Goal: Task Accomplishment & Management: Manage account settings

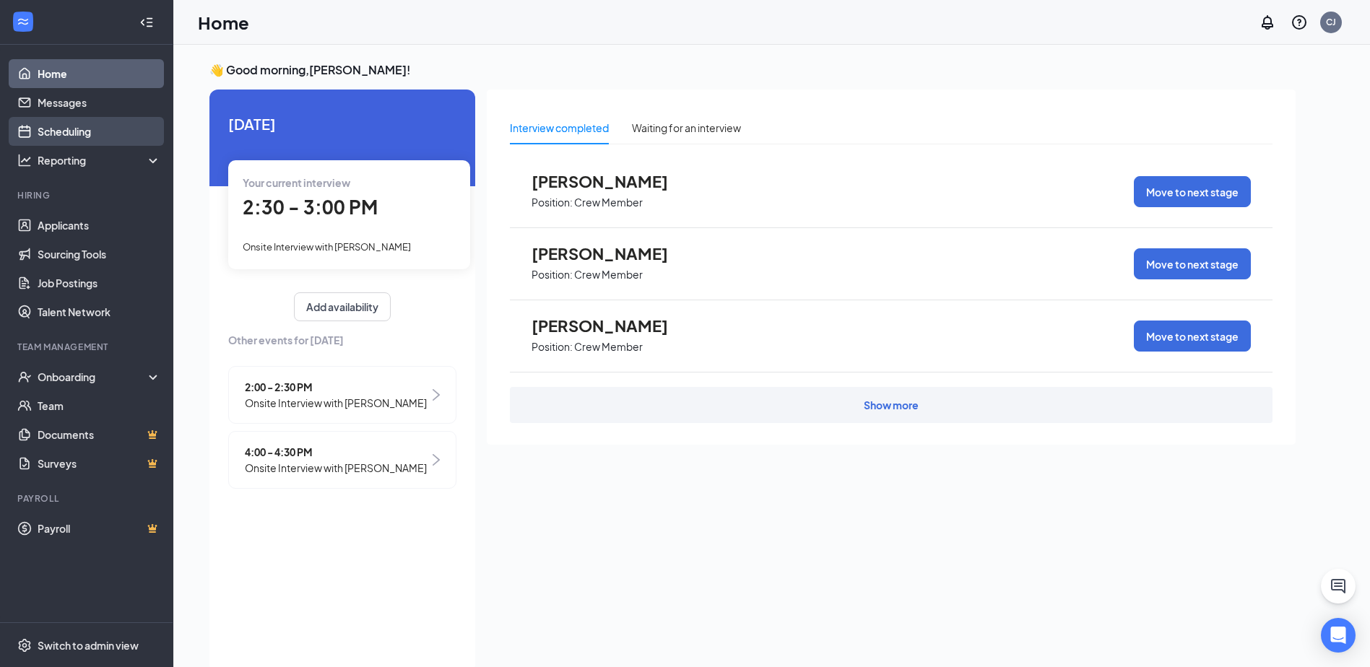
click at [84, 136] on link "Scheduling" at bounding box center [99, 131] width 123 height 29
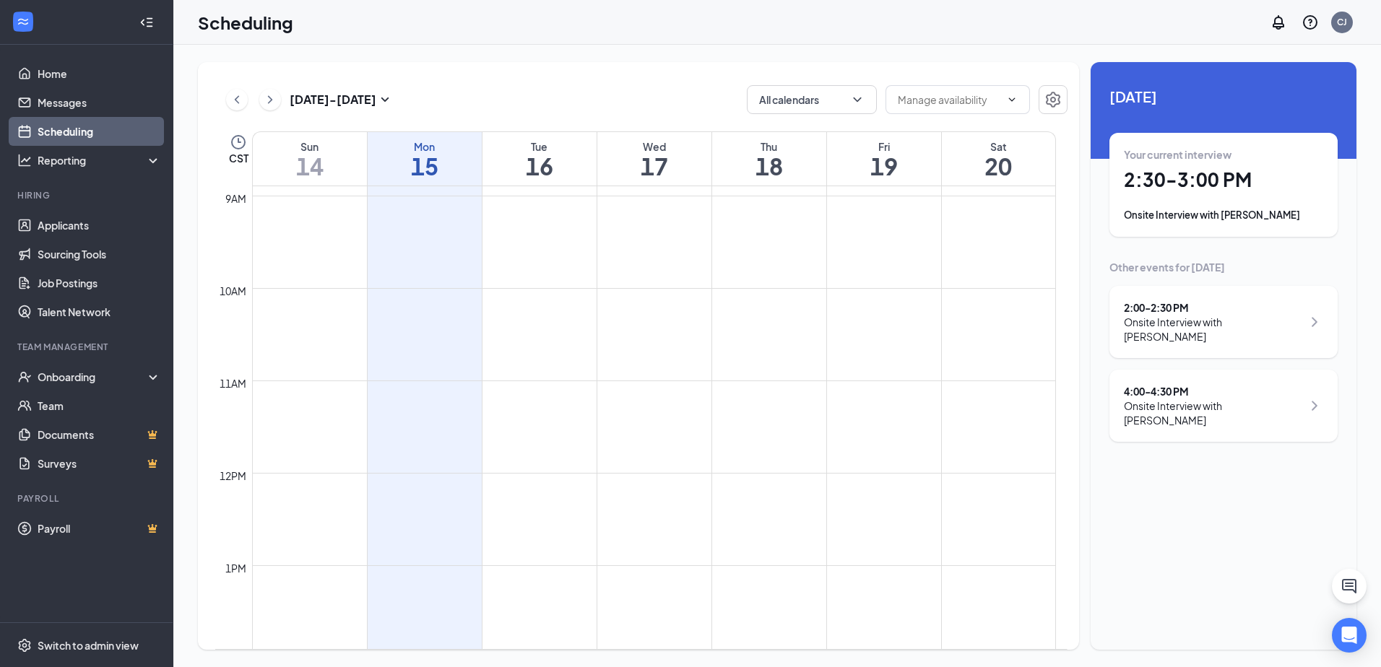
scroll to position [1287, 0]
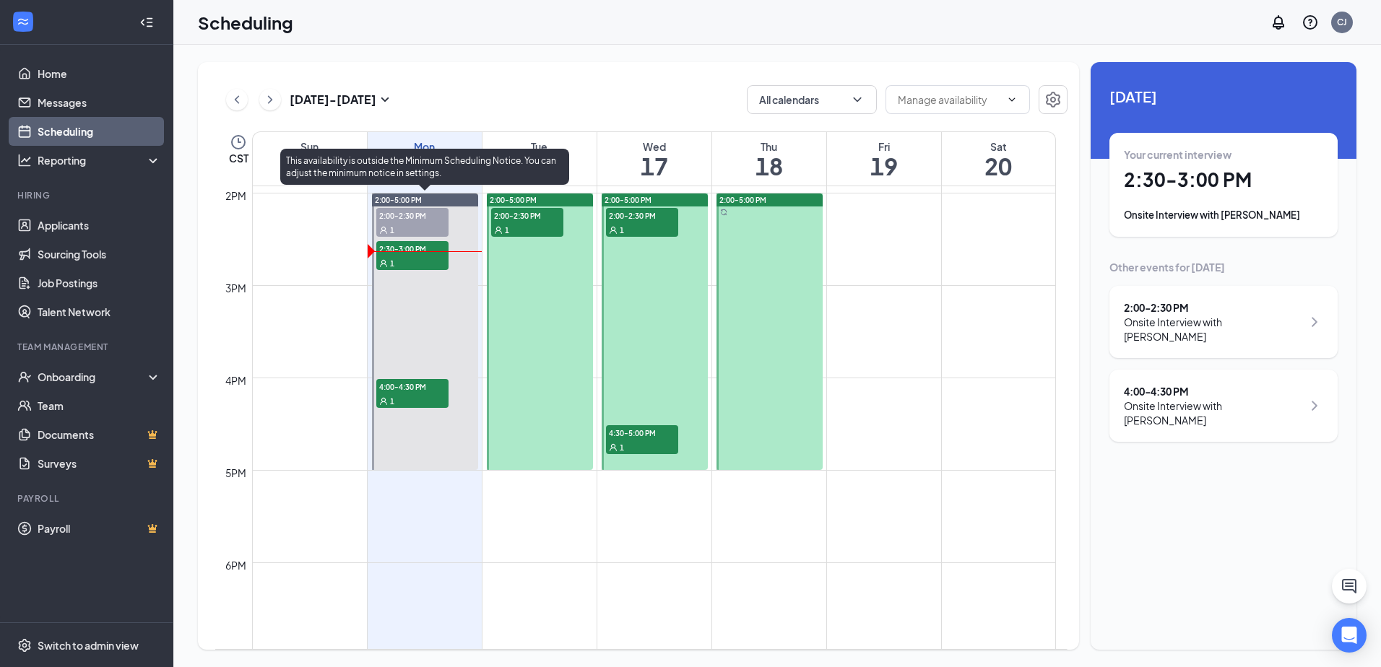
click at [429, 251] on span "2:30-3:00 PM" at bounding box center [412, 248] width 72 height 14
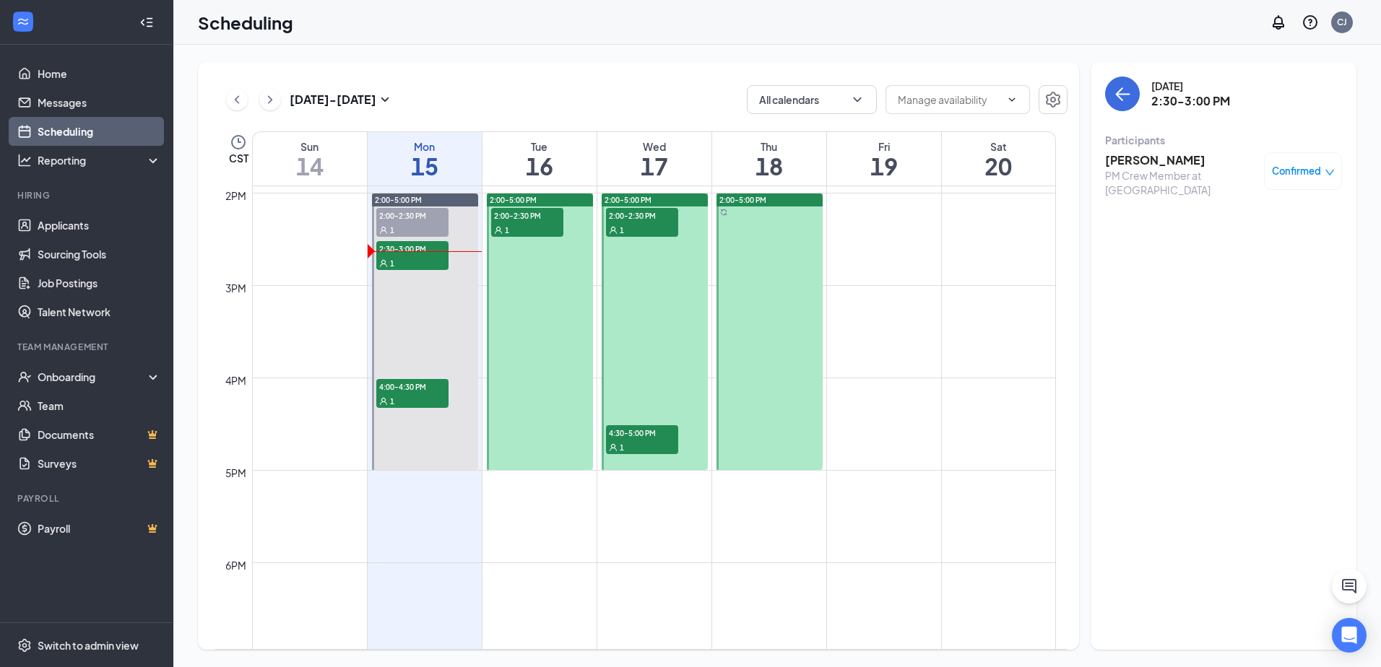
click at [1127, 165] on h3 "[PERSON_NAME]" at bounding box center [1181, 160] width 152 height 16
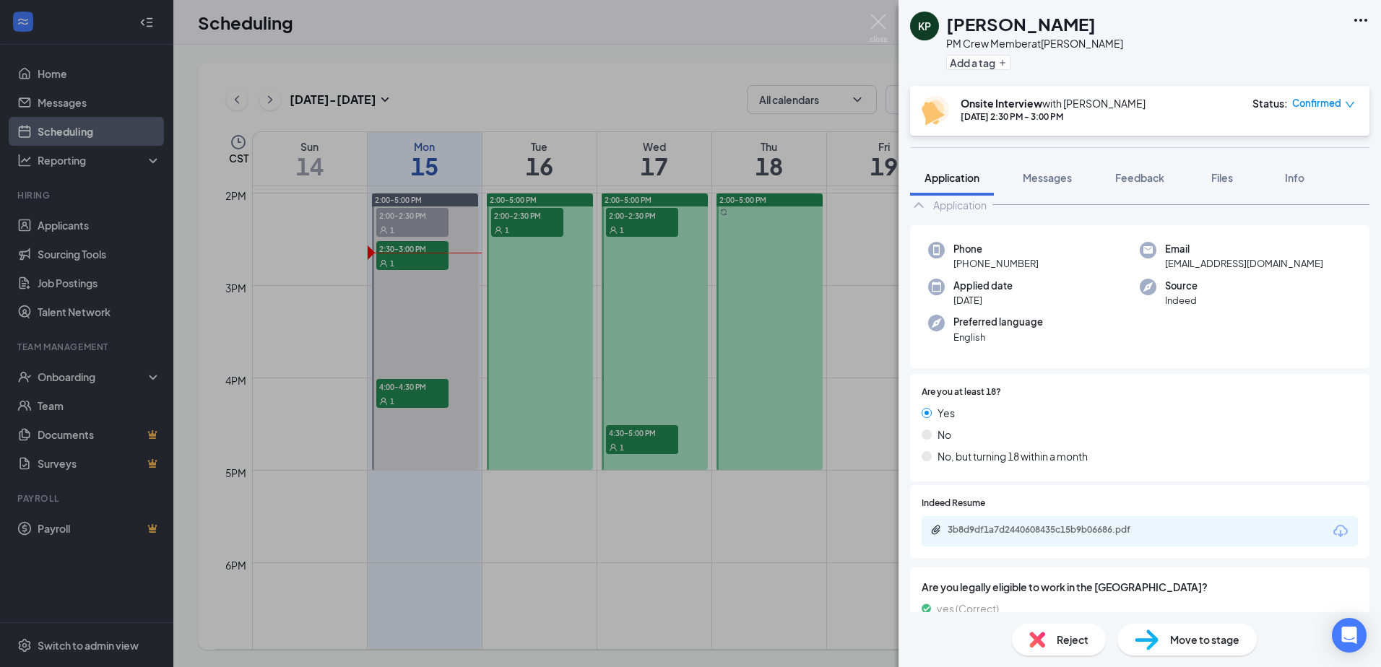
scroll to position [110, 0]
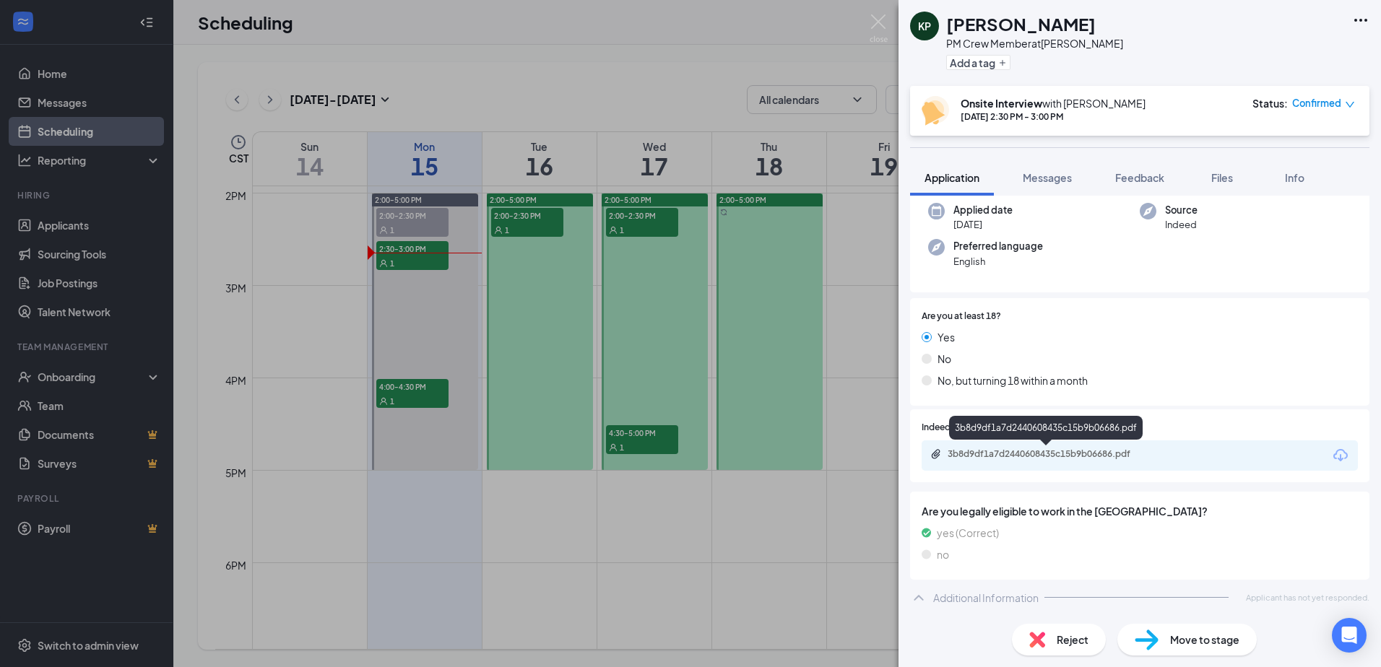
click at [1093, 456] on div "3b8d9df1a7d2440608435c15b9b06686.pdf" at bounding box center [1048, 454] width 202 height 12
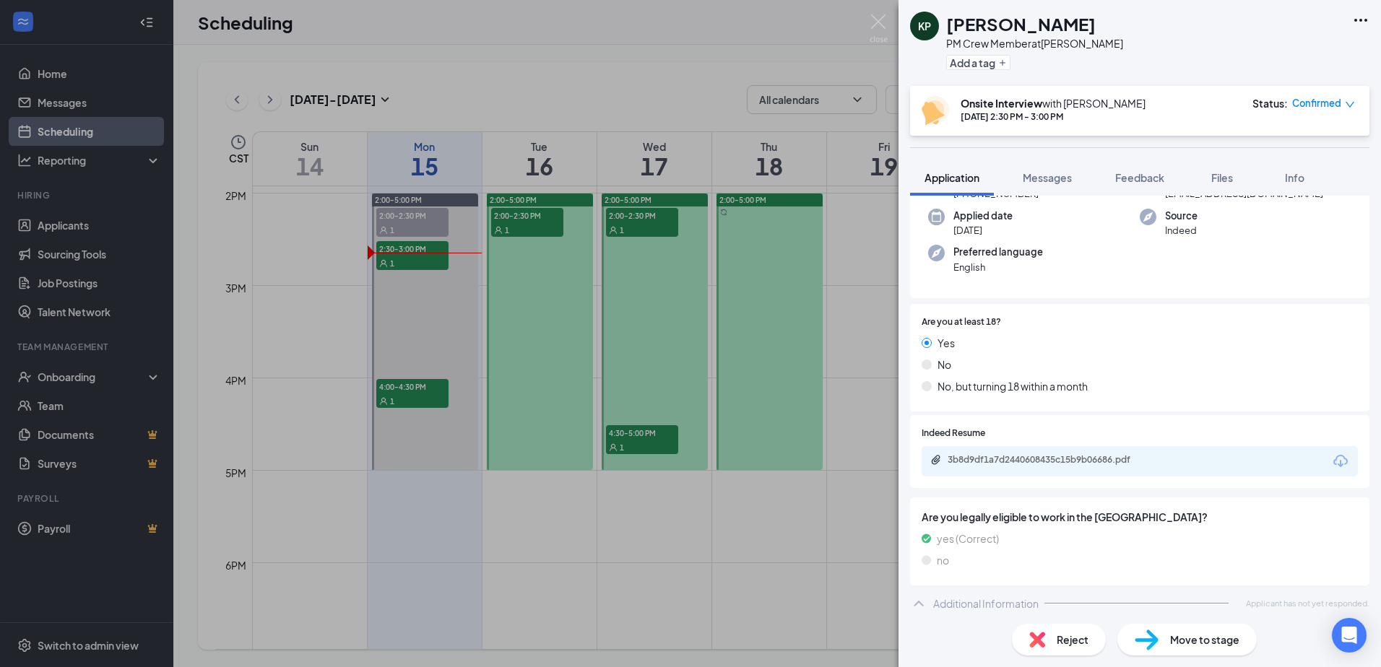
click at [630, 83] on div "[PERSON_NAME] PM Crew Member at [PERSON_NAME] Add a tag Onsite Interview with […" at bounding box center [690, 333] width 1381 height 667
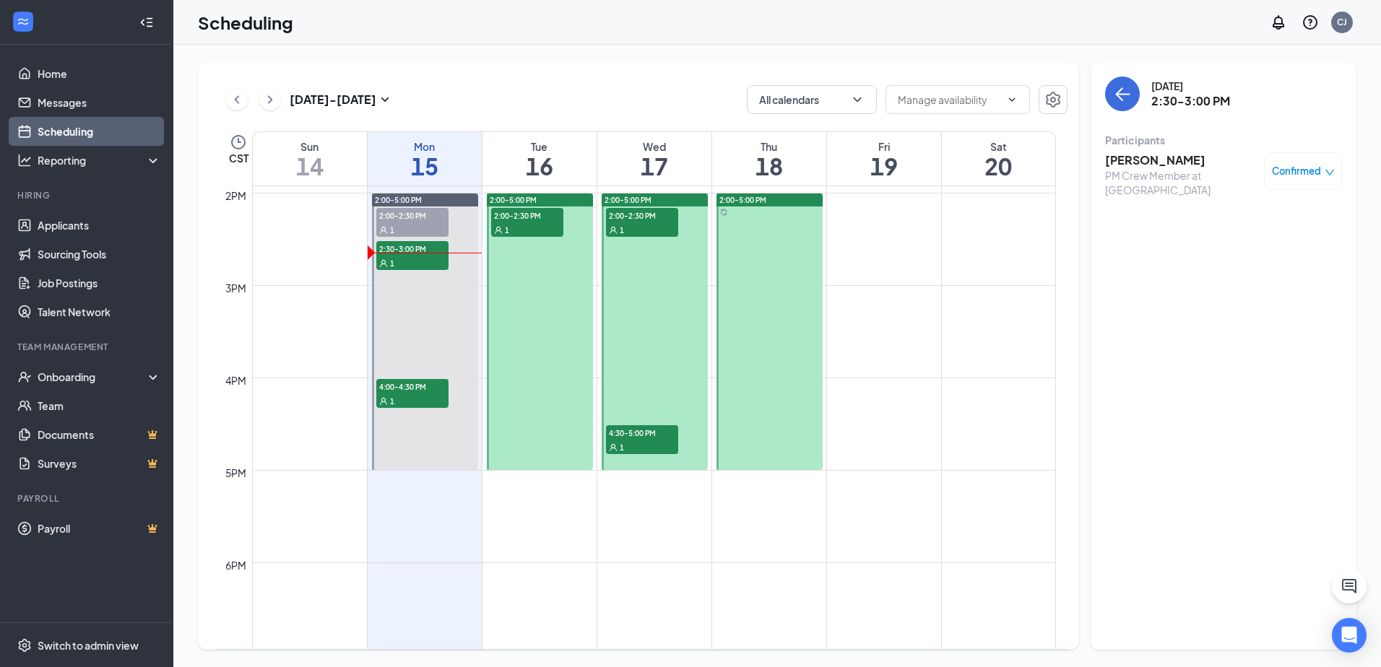
click at [1280, 169] on span "Confirmed" at bounding box center [1296, 171] width 49 height 14
click at [1266, 267] on span "Mark as no-show" at bounding box center [1260, 267] width 80 height 16
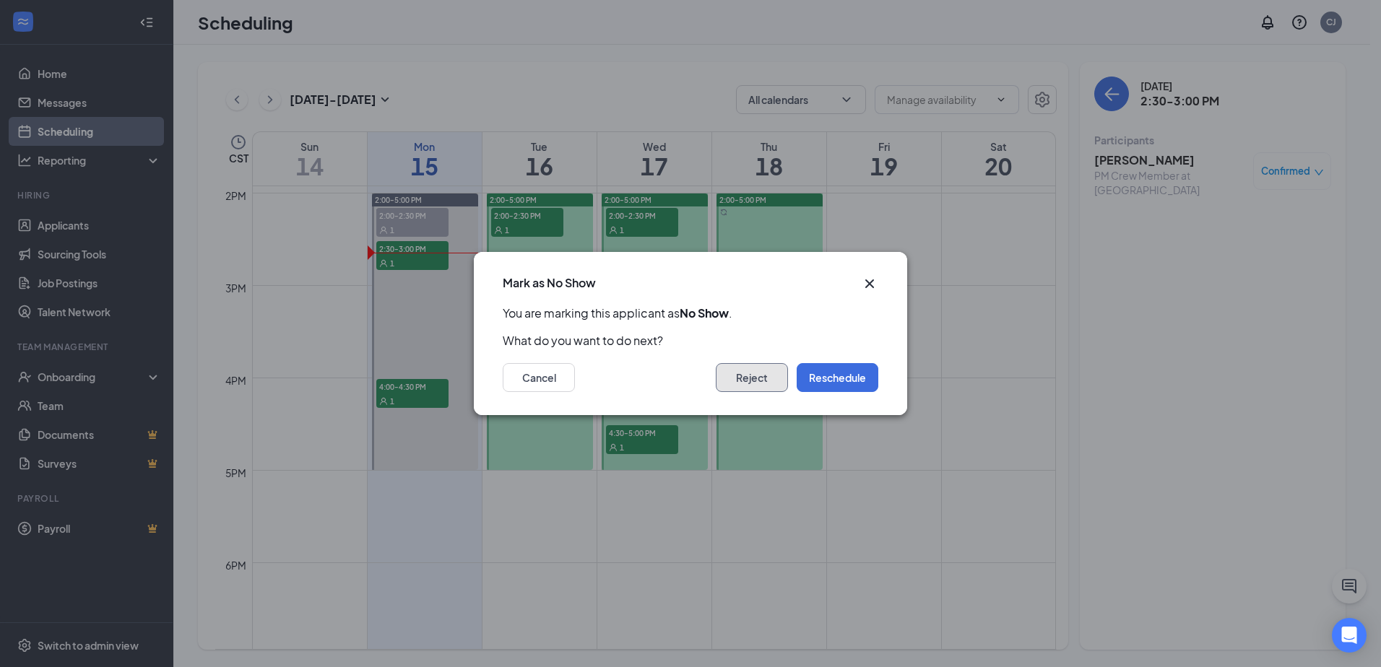
click at [752, 383] on button "Reject" at bounding box center [752, 377] width 72 height 29
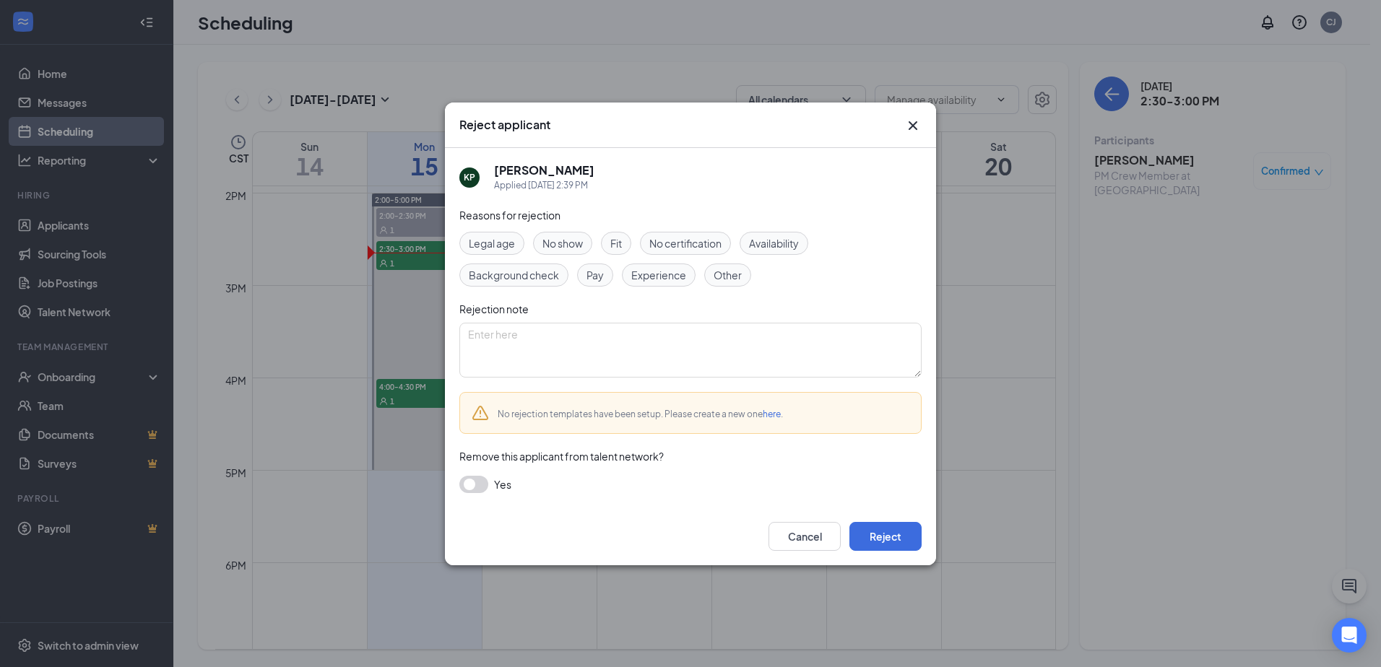
click at [574, 244] on span "No show" at bounding box center [562, 243] width 40 height 16
click at [880, 537] on button "Reject" at bounding box center [885, 536] width 72 height 29
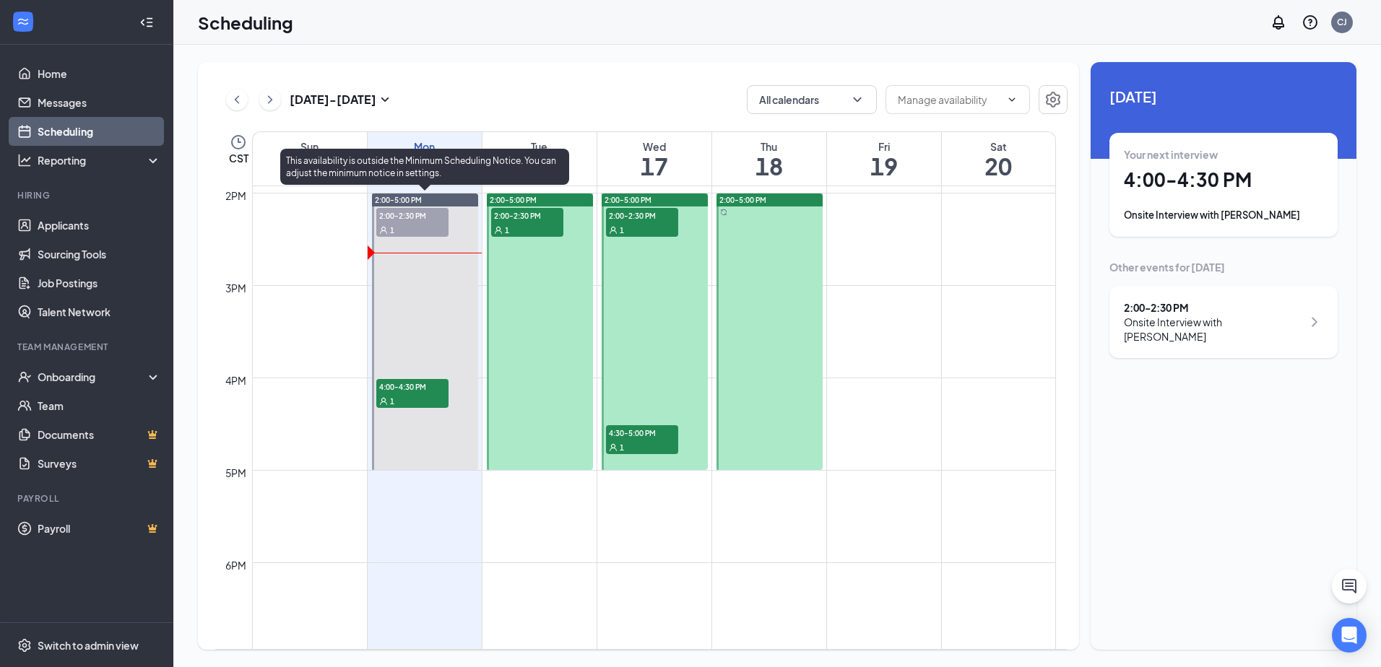
click at [398, 382] on span "4:00-4:30 PM" at bounding box center [412, 386] width 72 height 14
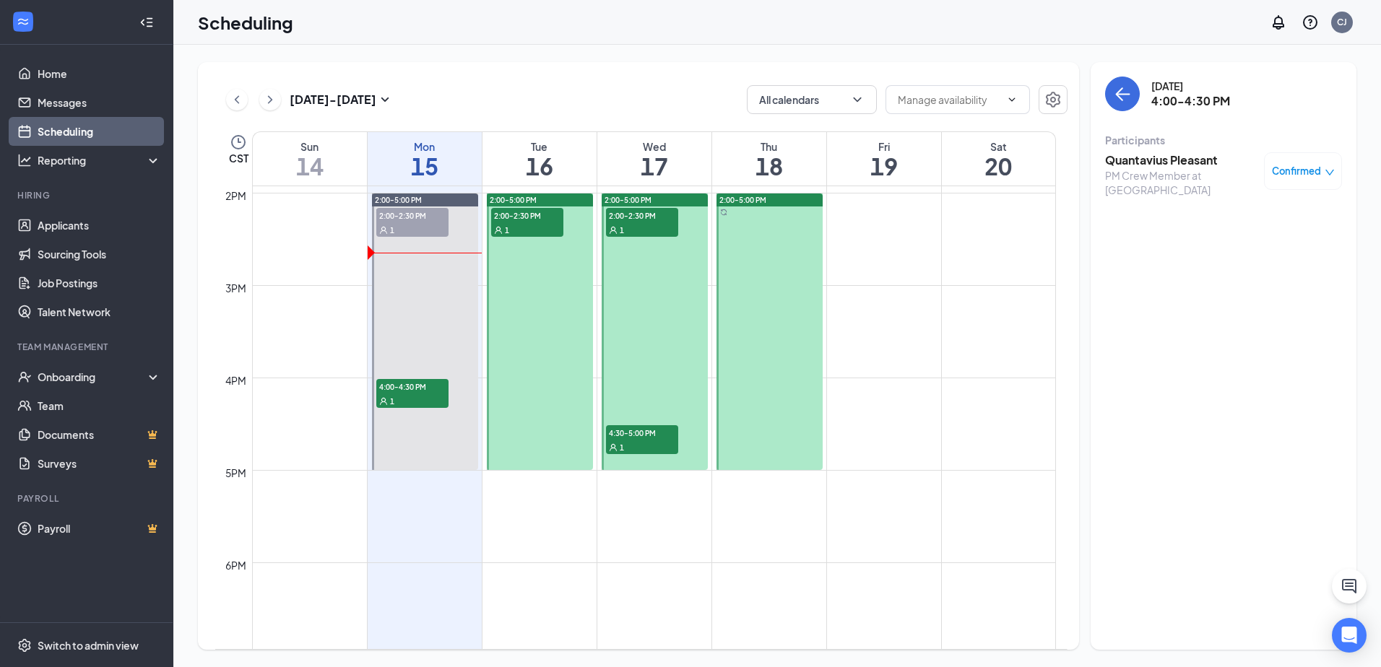
click at [548, 230] on div "1" at bounding box center [527, 229] width 72 height 14
click at [632, 446] on div "1" at bounding box center [642, 447] width 72 height 14
click at [645, 430] on span "4:30-5:00 PM" at bounding box center [642, 432] width 72 height 14
click at [1137, 157] on h3 "[PERSON_NAME]" at bounding box center [1181, 160] width 152 height 16
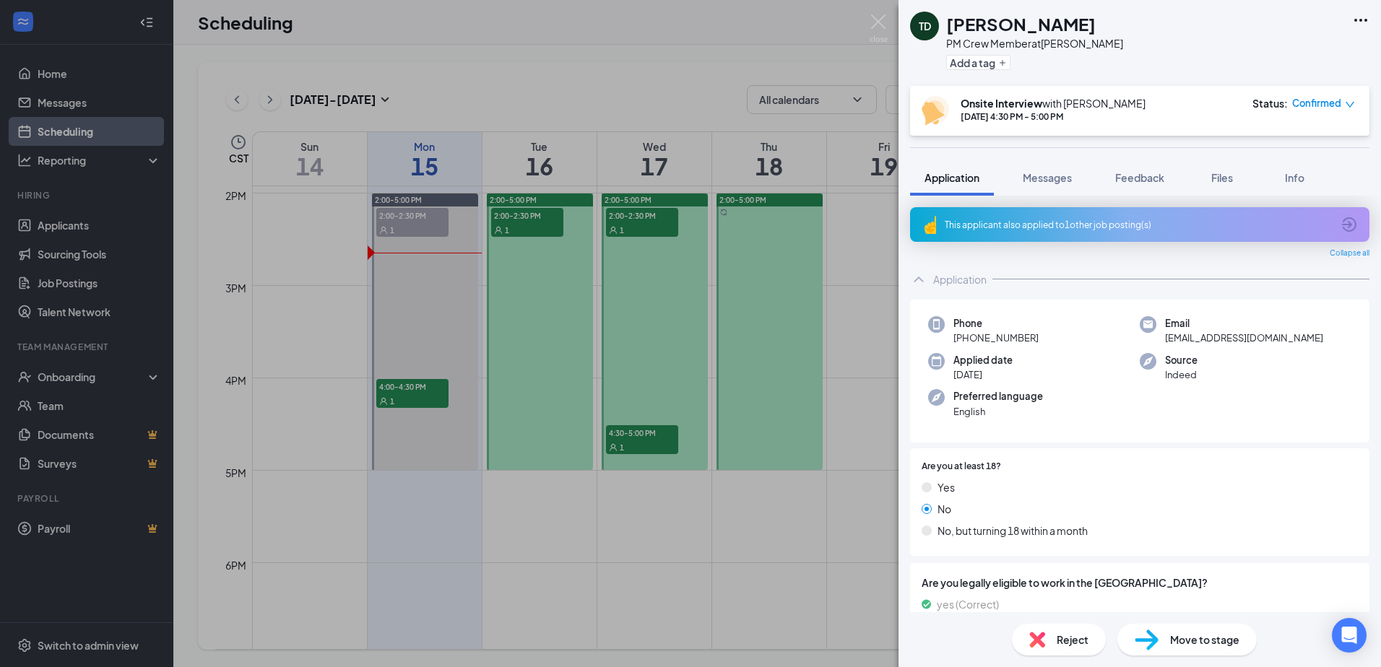
click at [1098, 227] on div "This applicant also applied to 1 other job posting(s)" at bounding box center [1137, 225] width 387 height 12
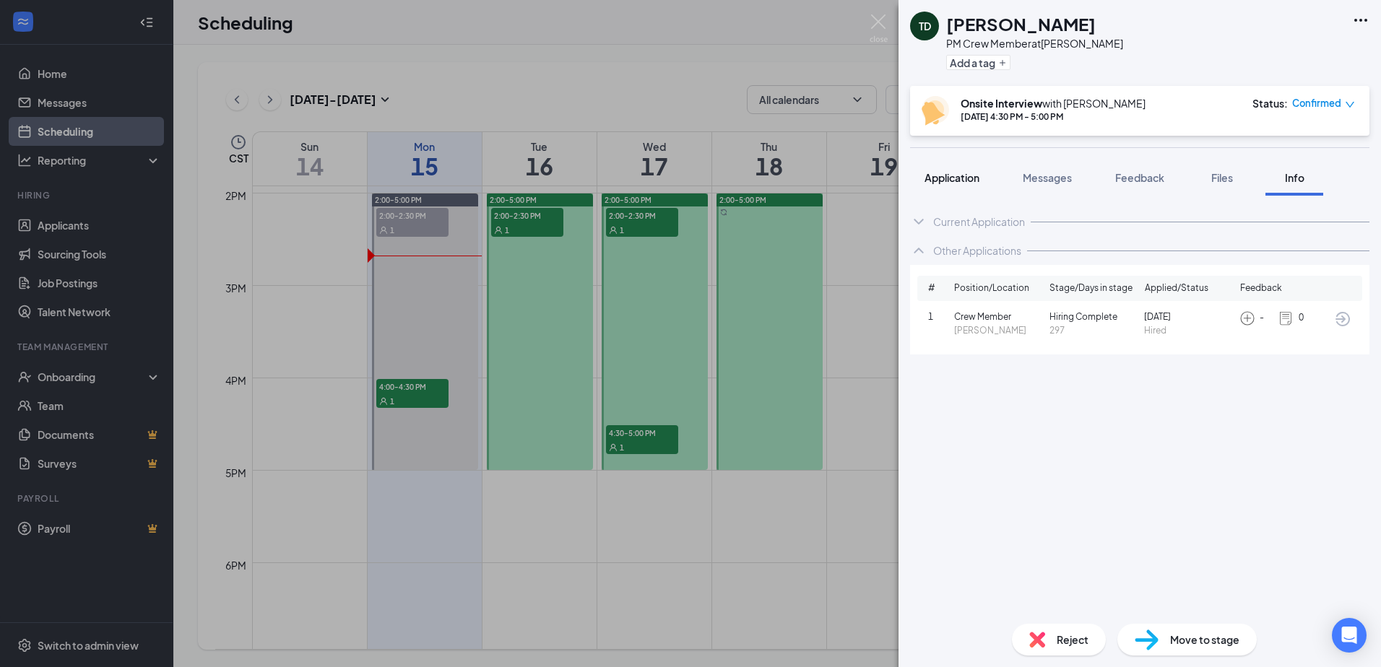
click at [984, 178] on button "Application" at bounding box center [952, 178] width 84 height 36
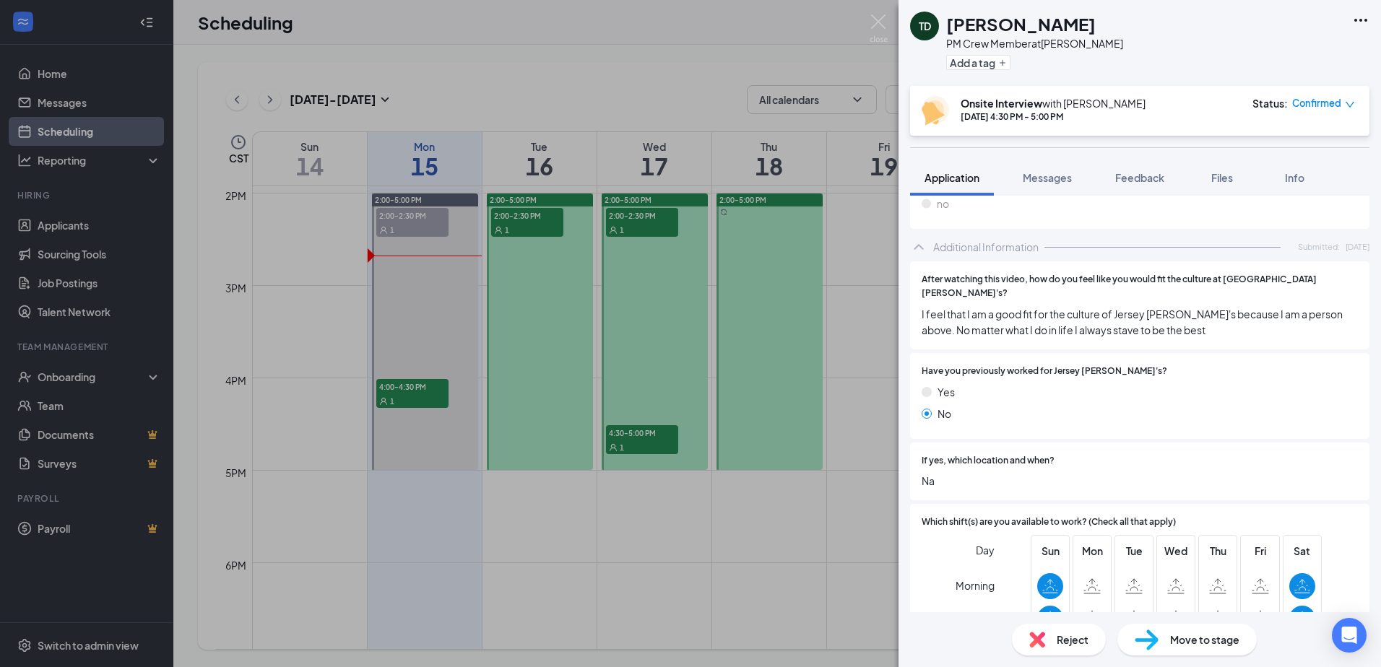
scroll to position [200, 0]
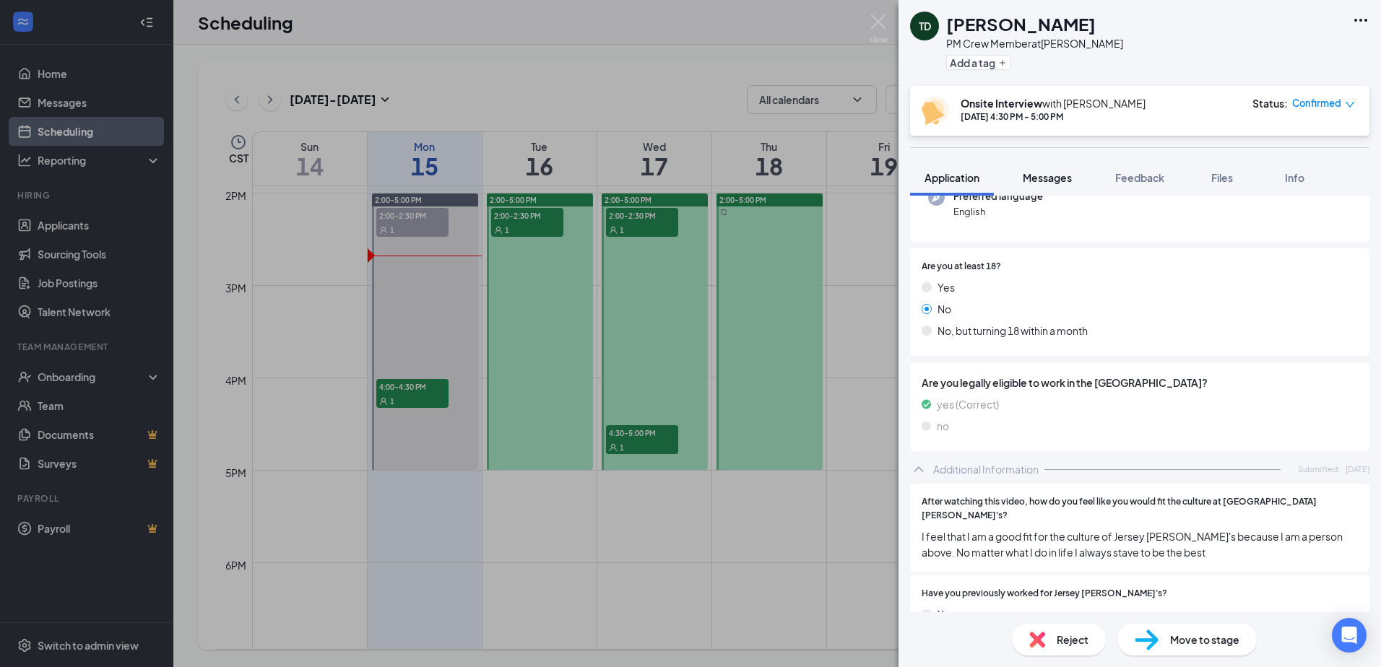
click at [1054, 166] on button "Messages" at bounding box center [1047, 178] width 78 height 36
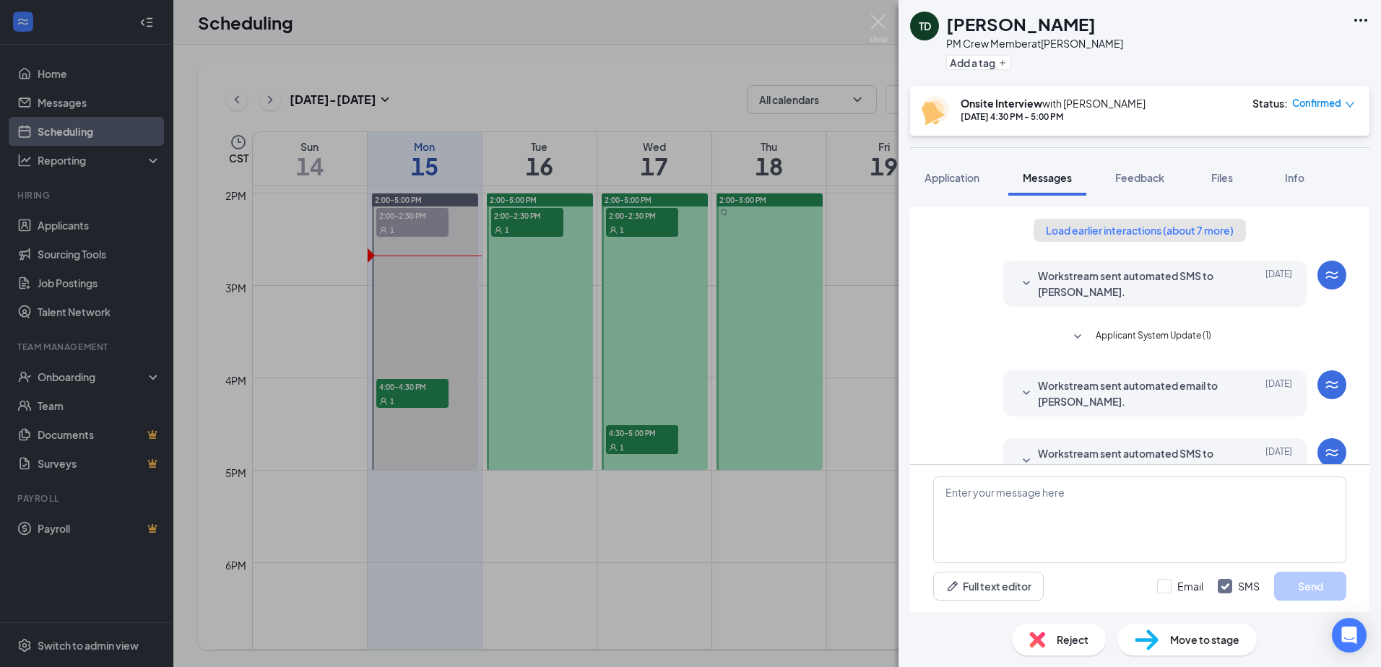
click at [1168, 230] on button "Load earlier interactions (about 7 more)" at bounding box center [1139, 230] width 212 height 23
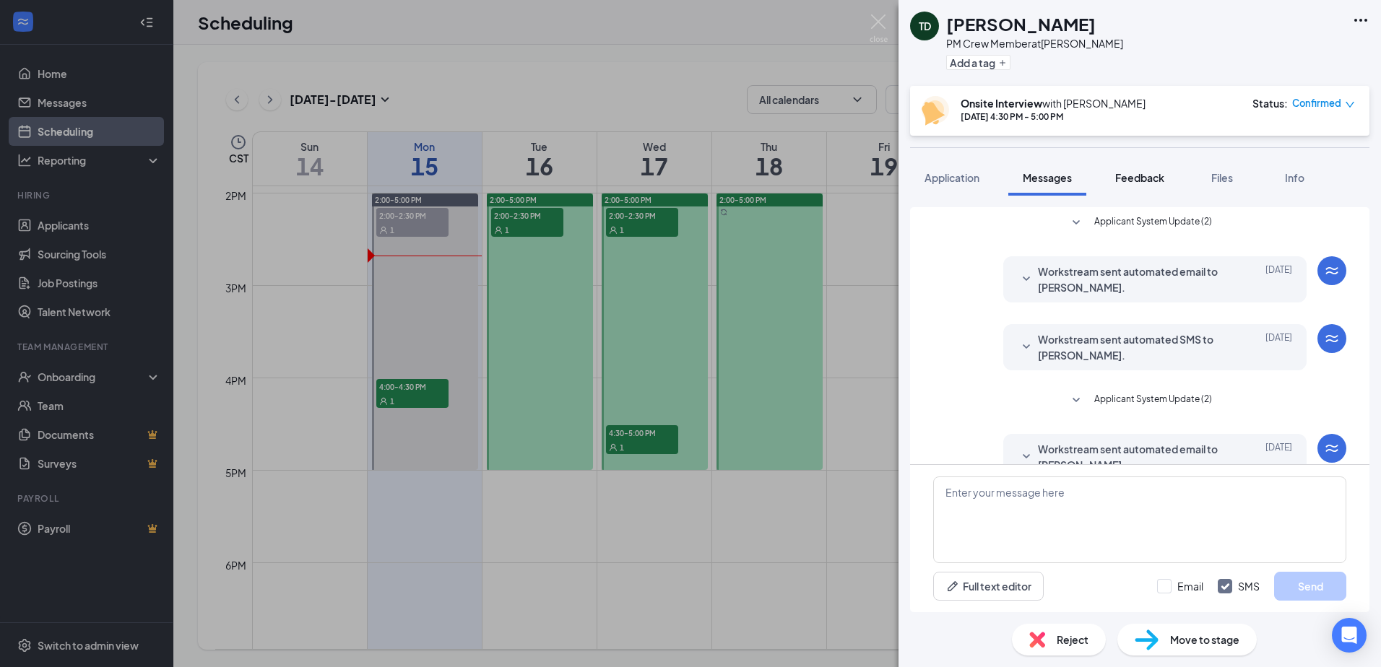
click at [1155, 176] on span "Feedback" at bounding box center [1139, 177] width 49 height 13
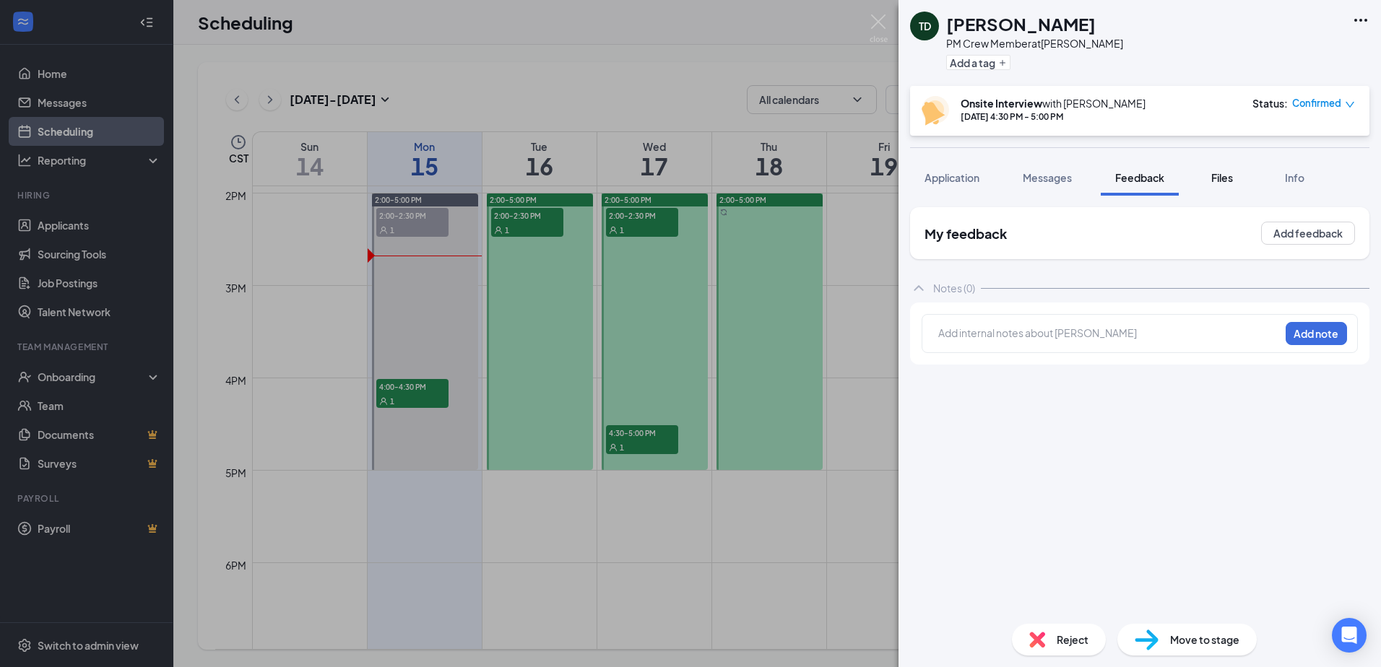
click at [1230, 188] on button "Files" at bounding box center [1222, 178] width 58 height 36
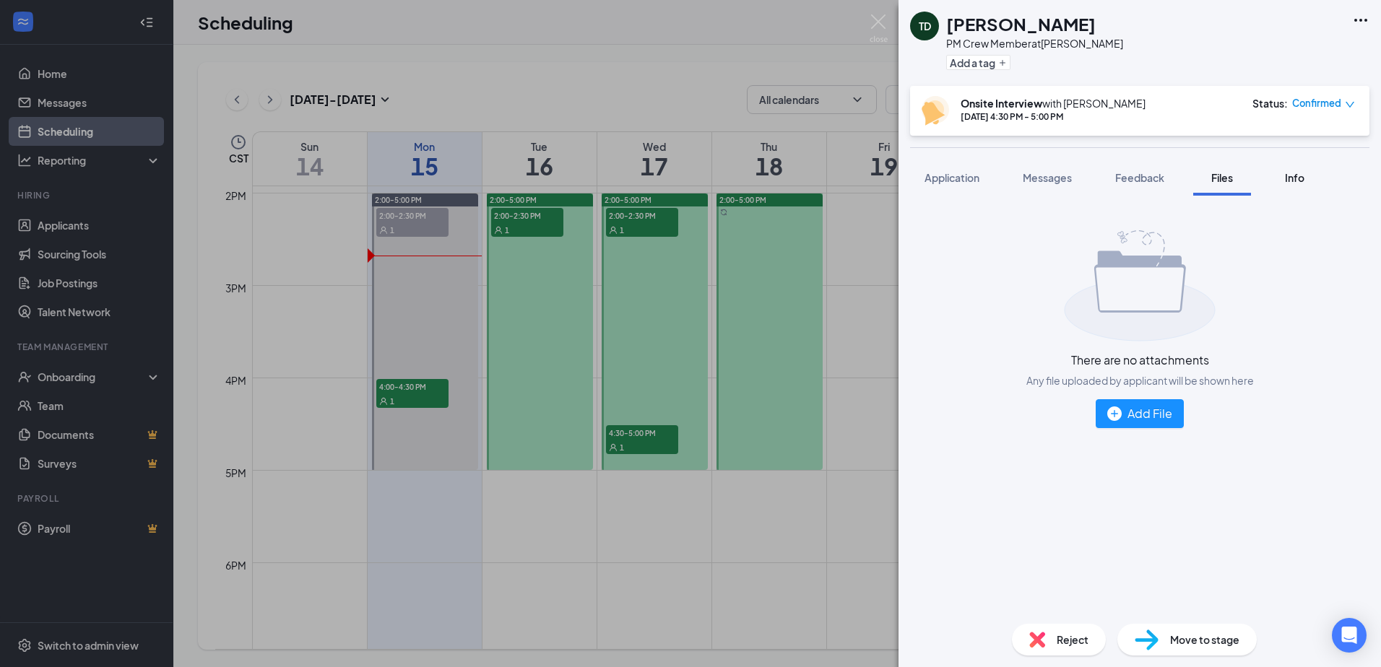
click at [1288, 179] on span "Info" at bounding box center [1294, 177] width 19 height 13
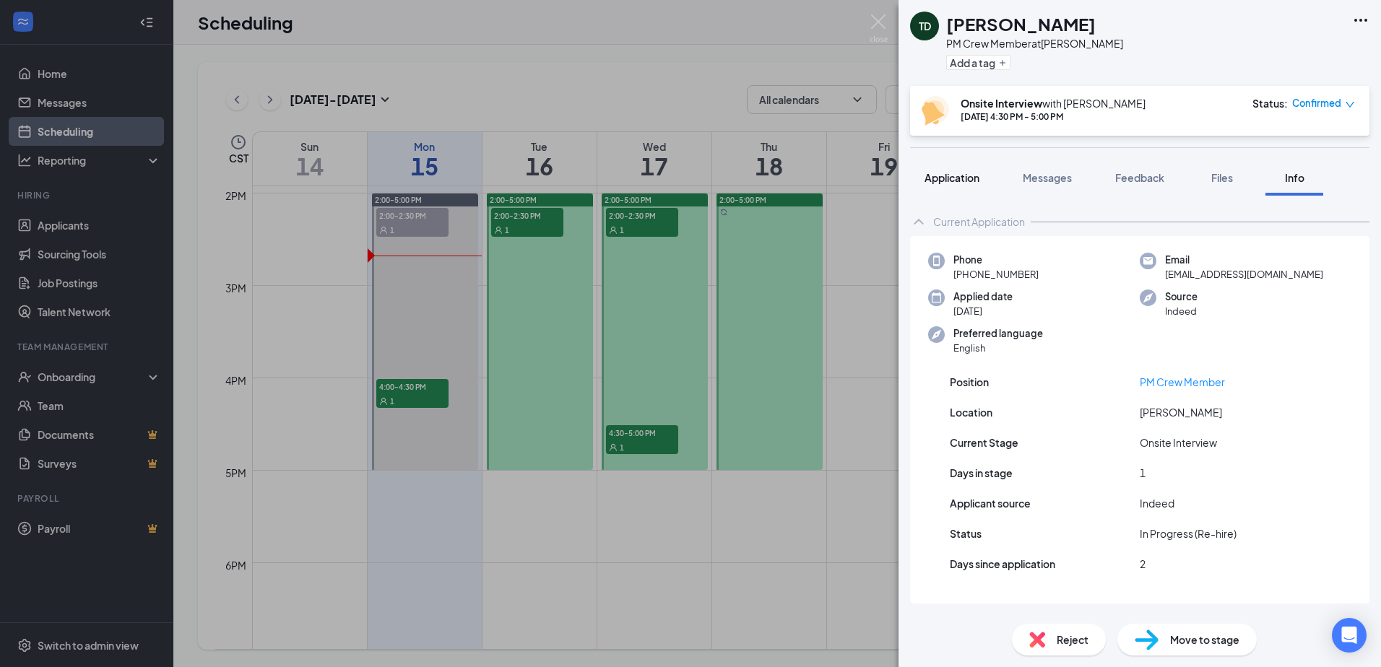
click at [949, 182] on span "Application" at bounding box center [951, 177] width 55 height 13
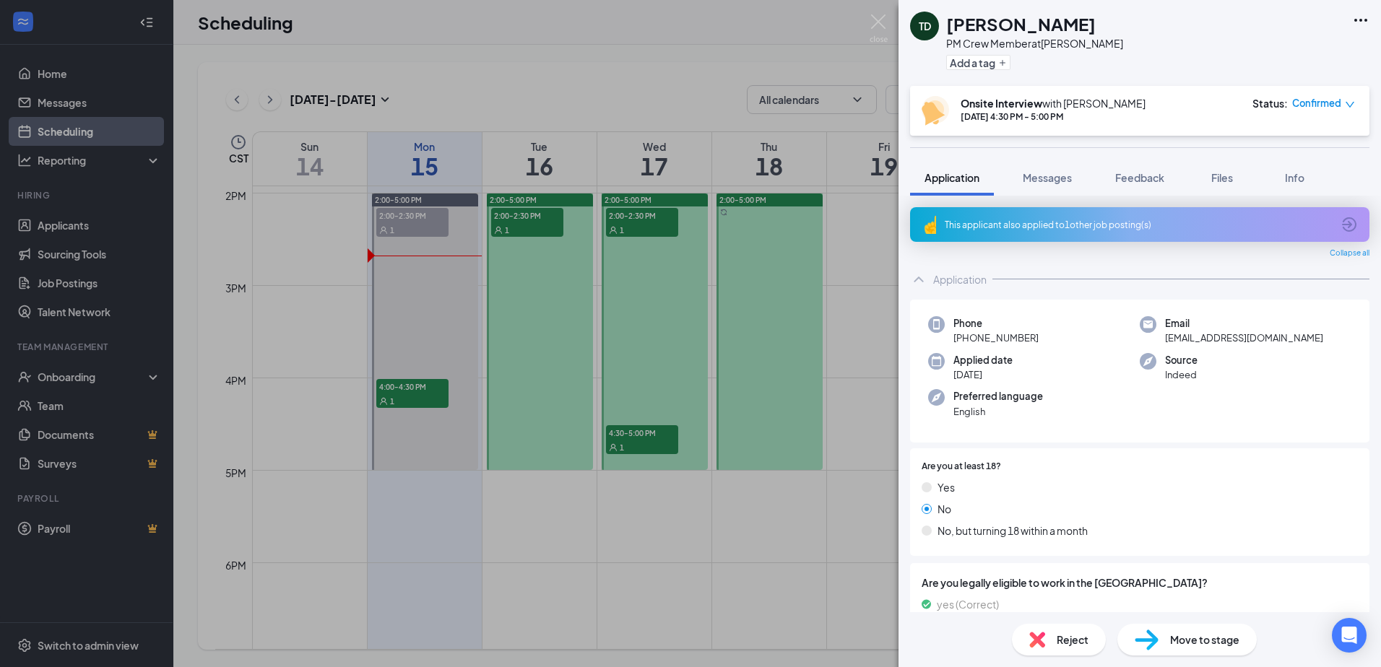
click at [1086, 225] on div "This applicant also applied to 1 other job posting(s)" at bounding box center [1137, 225] width 387 height 12
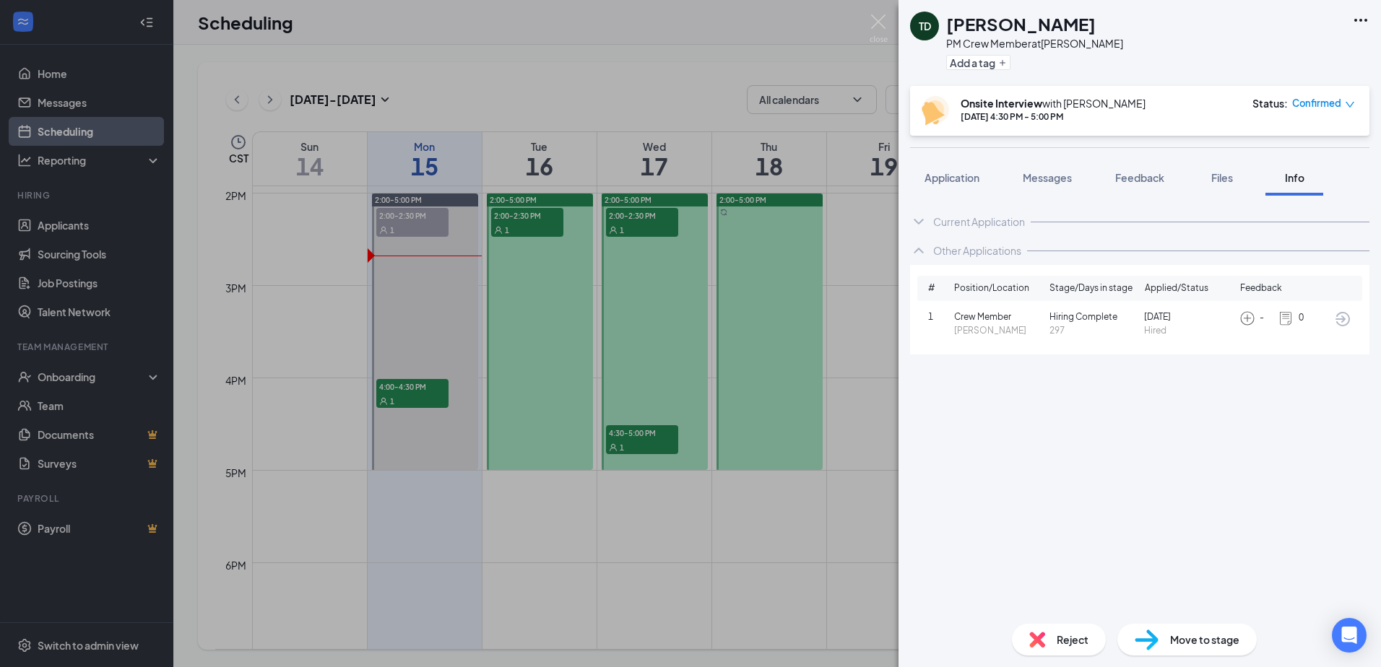
click at [999, 310] on span "Crew Member" at bounding box center [999, 317] width 90 height 14
click at [1339, 314] on icon "ArrowCircle" at bounding box center [1342, 318] width 17 height 17
click at [952, 180] on span "Application" at bounding box center [951, 177] width 55 height 13
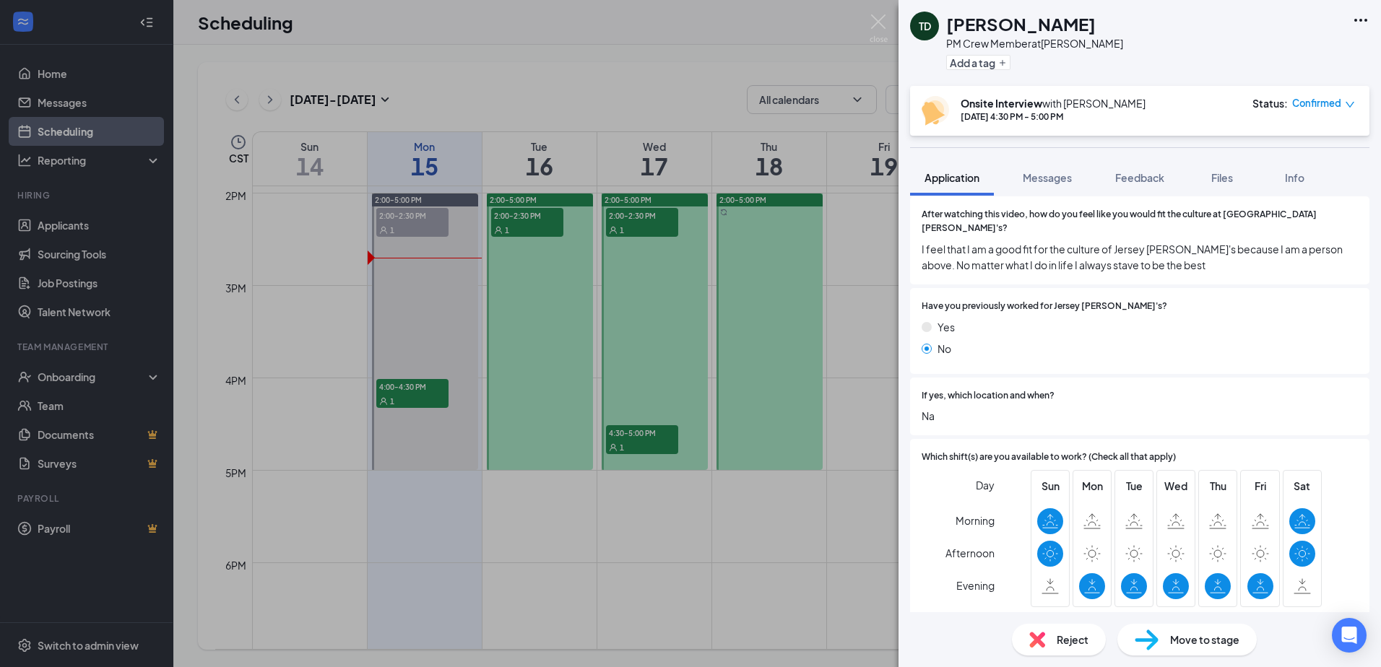
scroll to position [489, 0]
click at [1044, 178] on span "Messages" at bounding box center [1046, 177] width 49 height 13
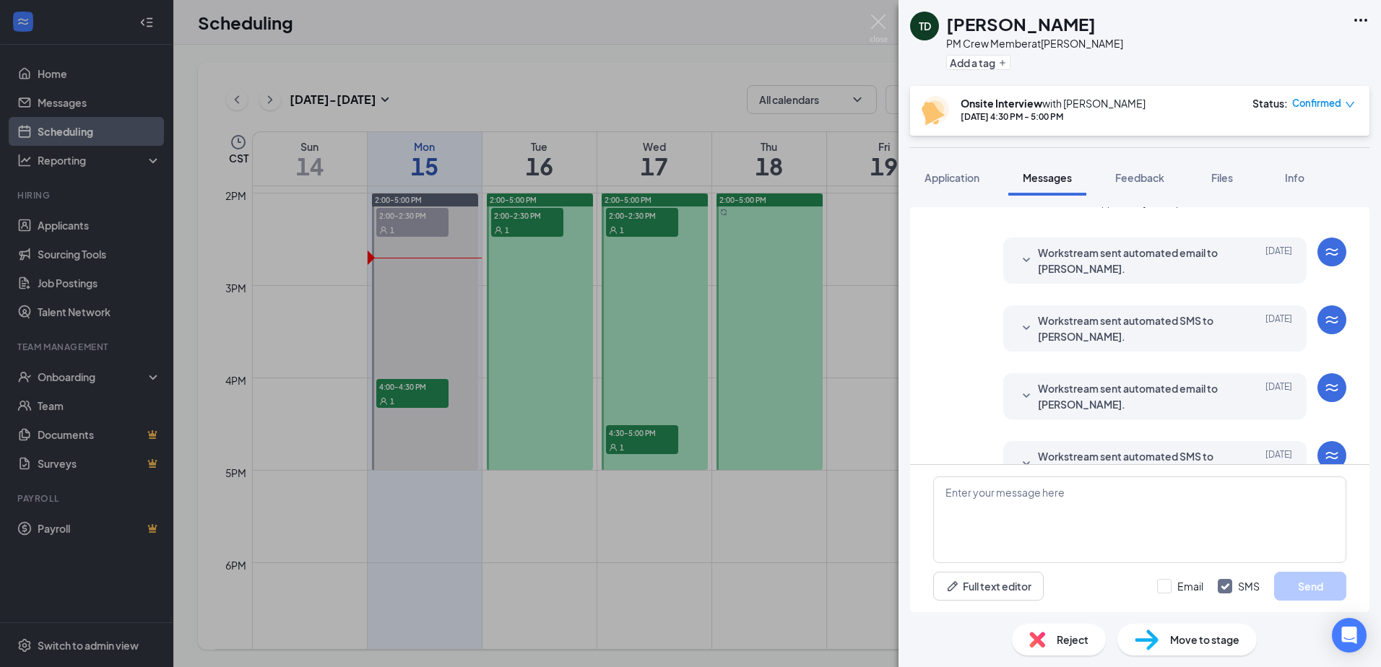
scroll to position [390, 0]
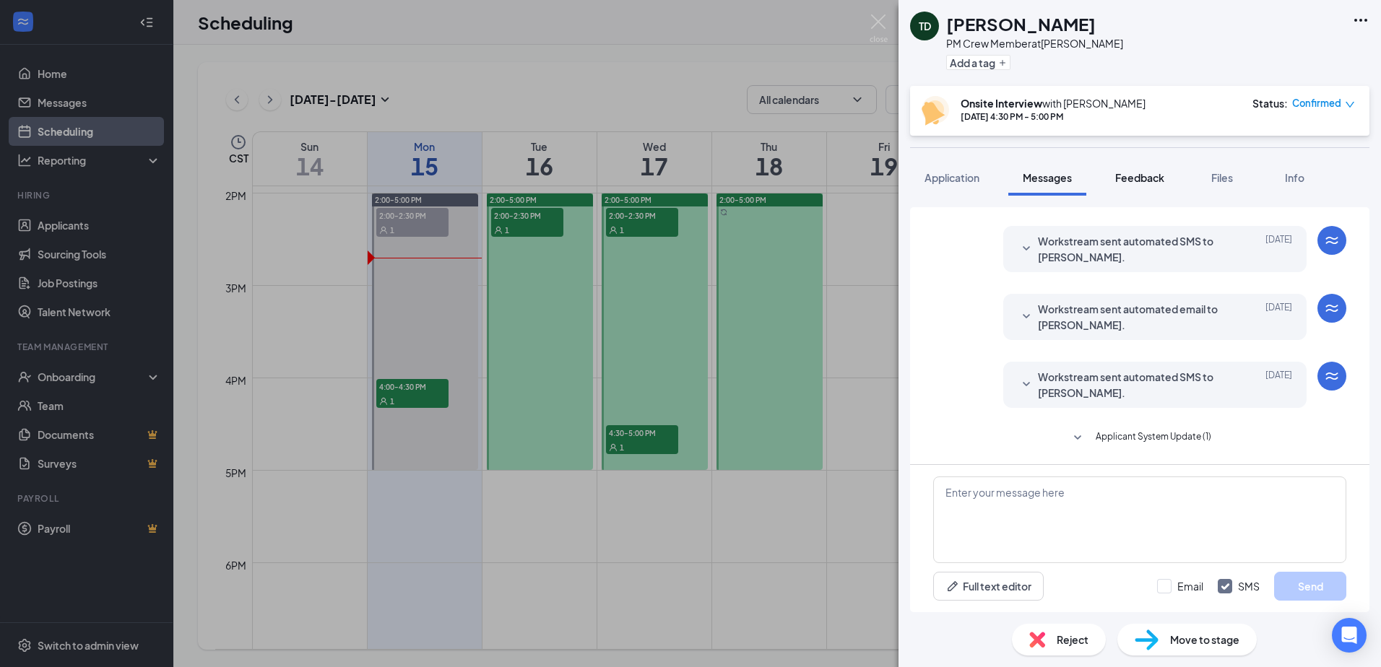
click at [1139, 175] on span "Feedback" at bounding box center [1139, 177] width 49 height 13
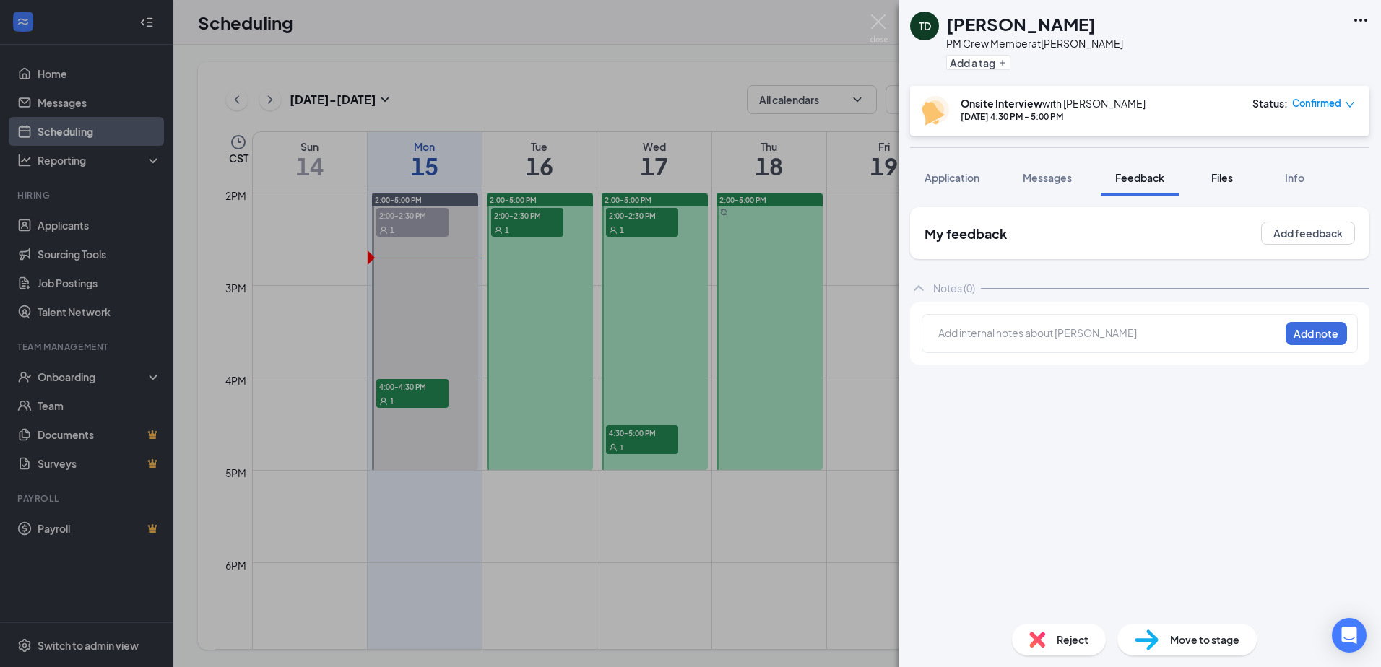
click at [1213, 183] on span "Files" at bounding box center [1222, 177] width 22 height 13
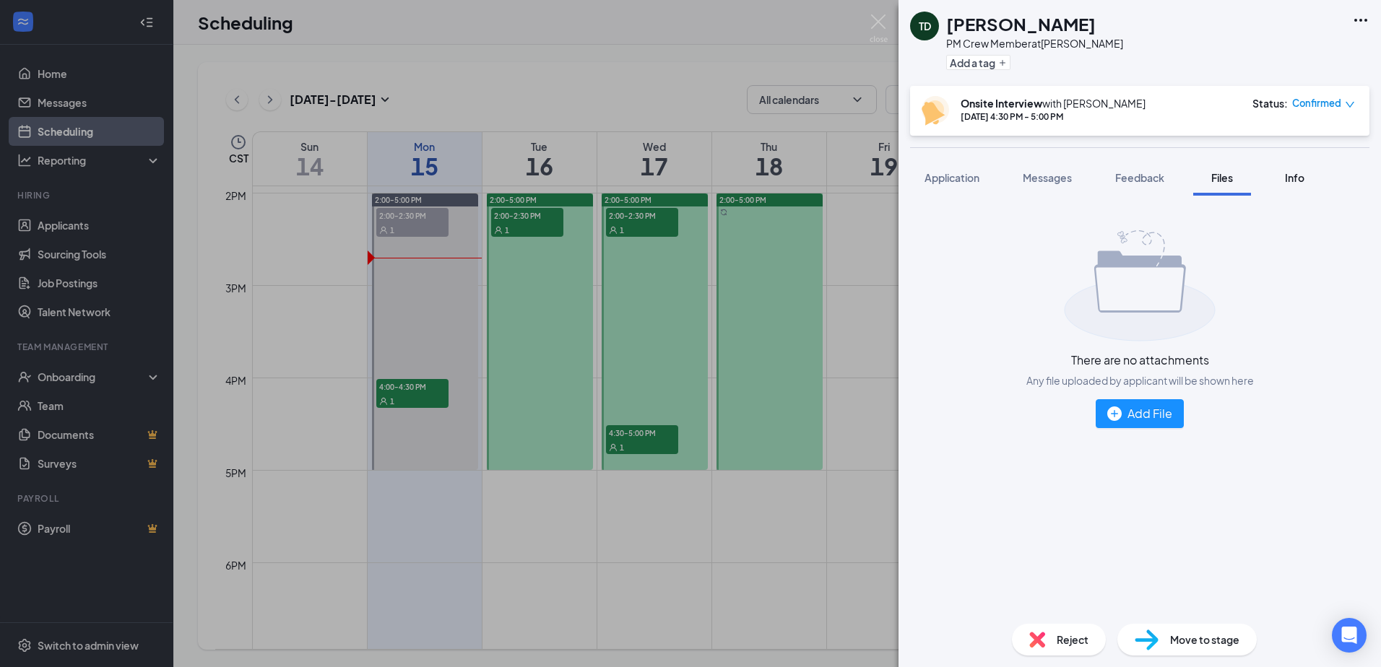
click at [1274, 183] on button "Info" at bounding box center [1294, 178] width 58 height 36
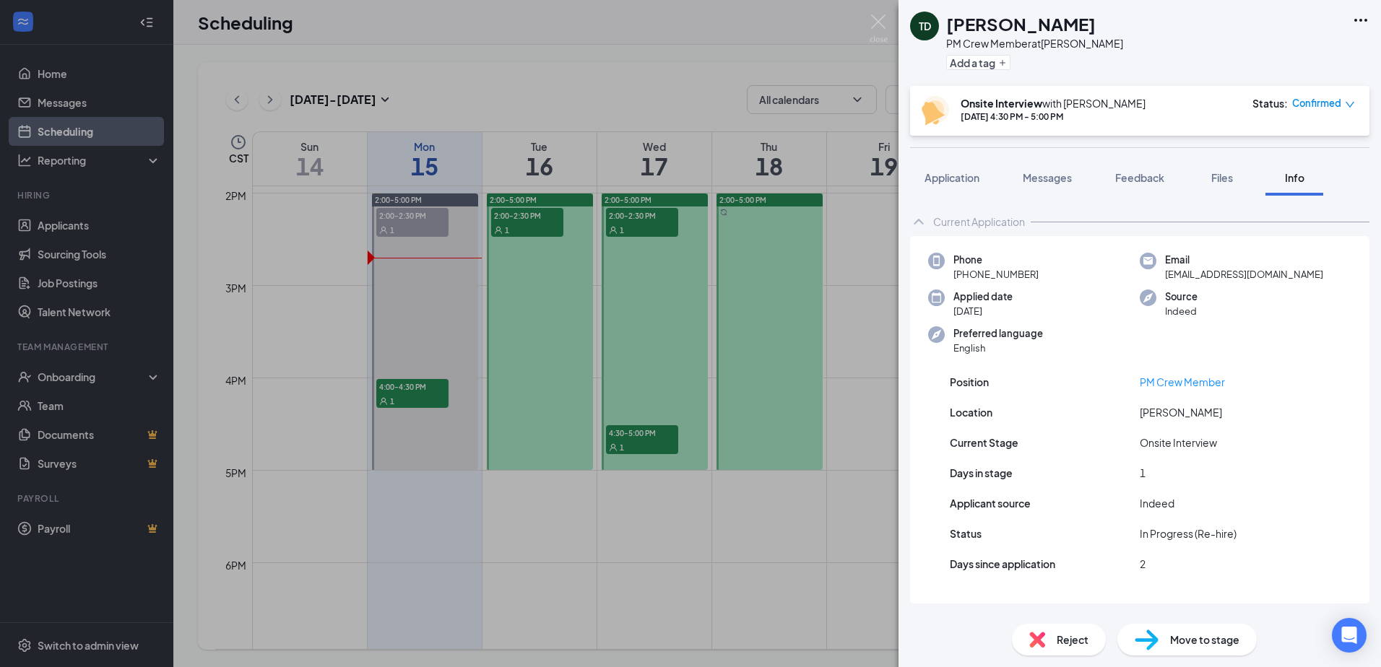
scroll to position [20, 0]
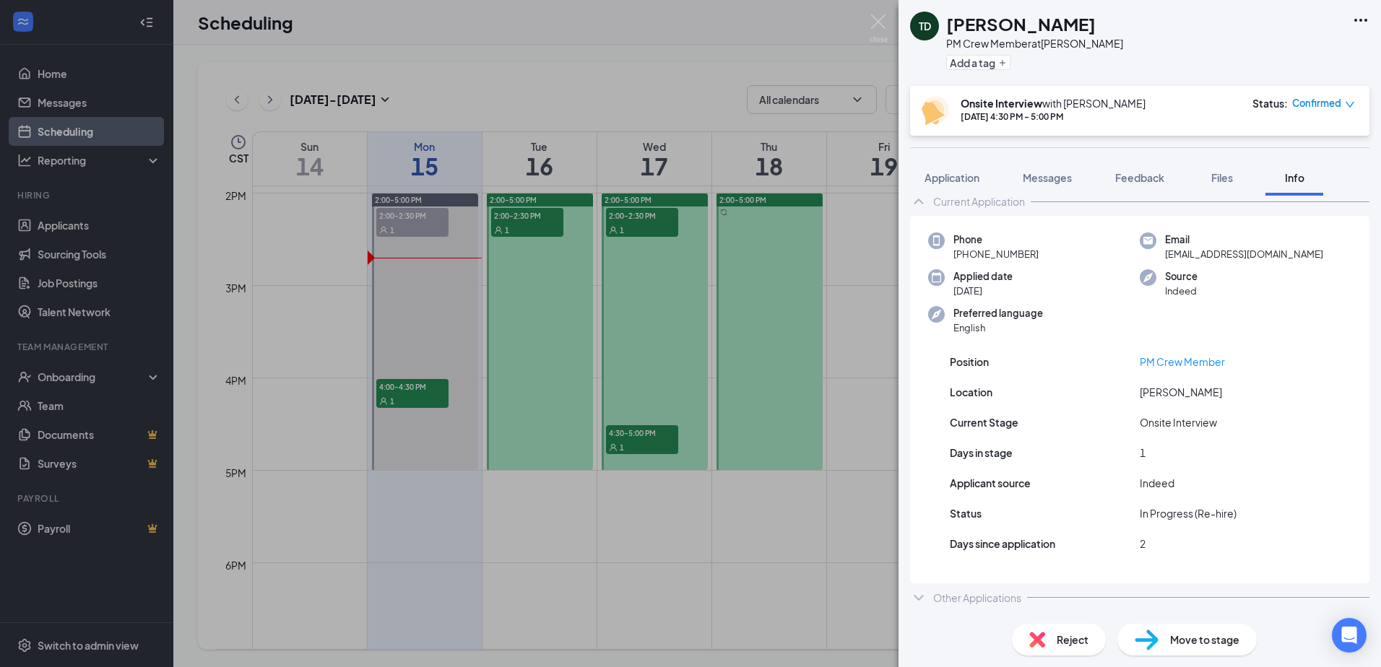
drag, startPoint x: 962, startPoint y: 604, endPoint x: 968, endPoint y: 595, distance: 10.4
click at [962, 602] on div "Other Applications" at bounding box center [977, 598] width 88 height 14
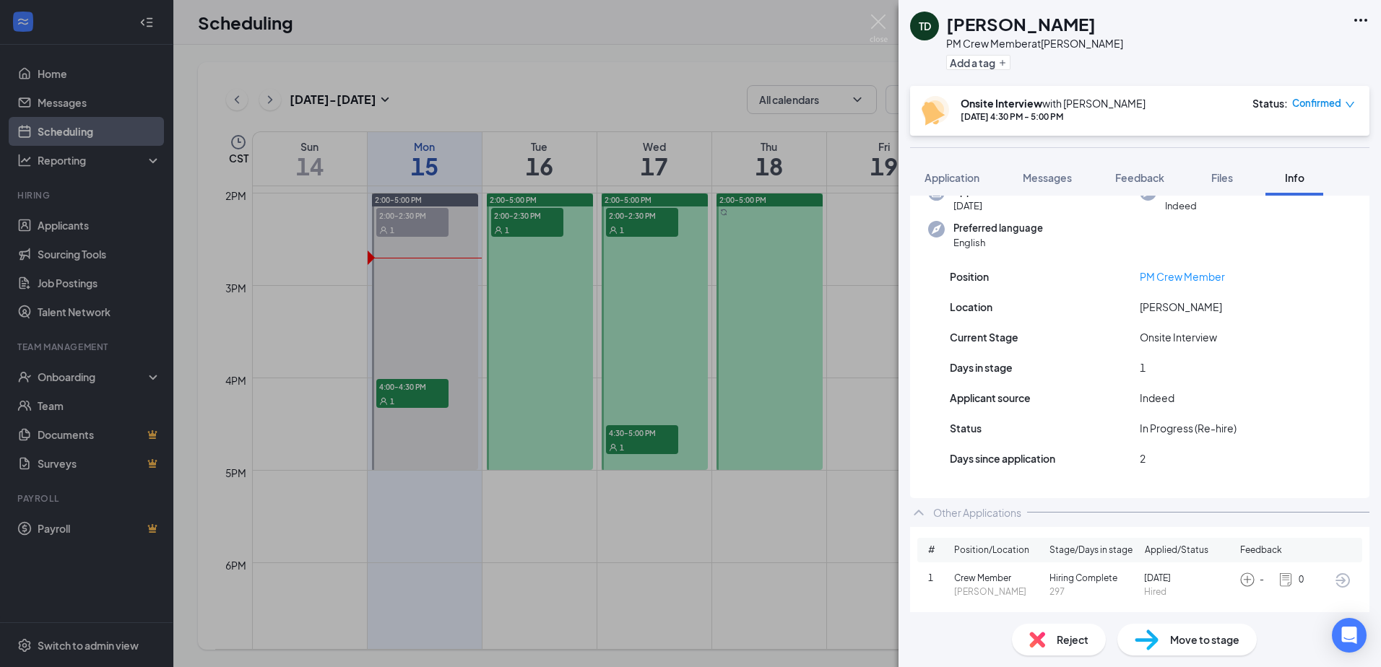
scroll to position [109, 0]
click at [947, 168] on button "Application" at bounding box center [952, 178] width 84 height 36
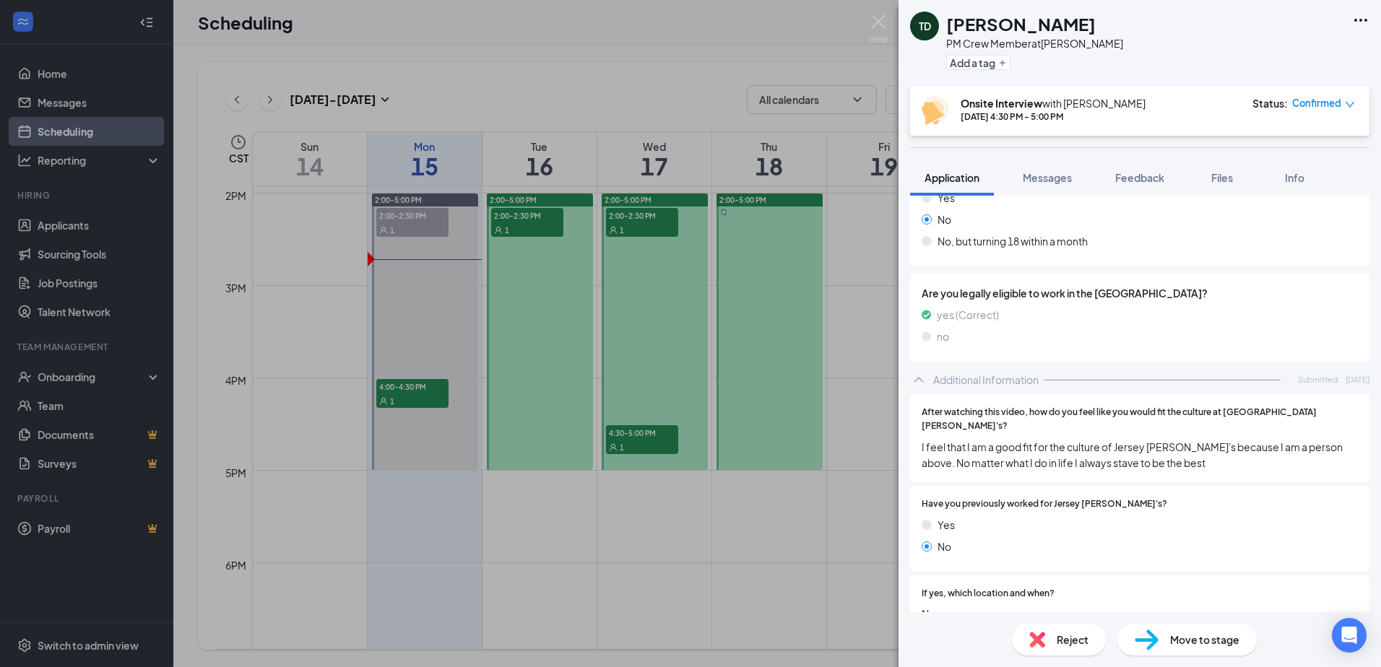
scroll to position [200, 0]
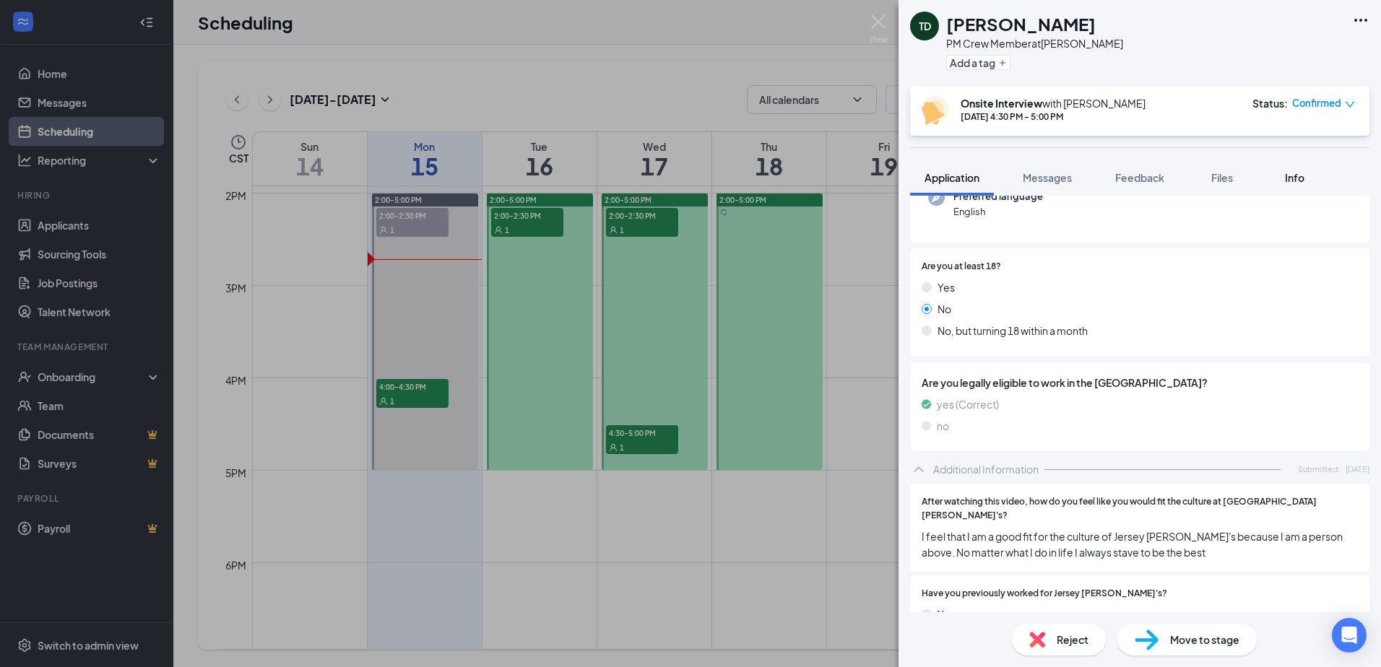
click at [1289, 170] on button "Info" at bounding box center [1294, 178] width 58 height 36
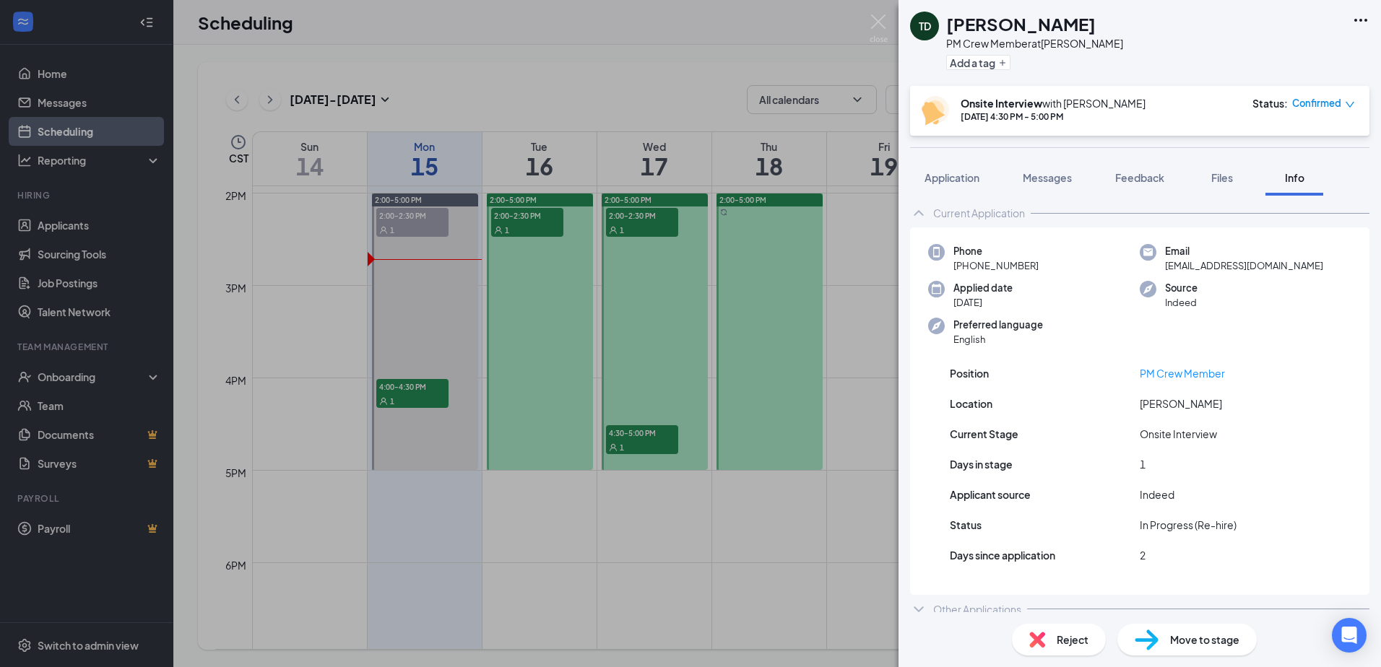
scroll to position [20, 0]
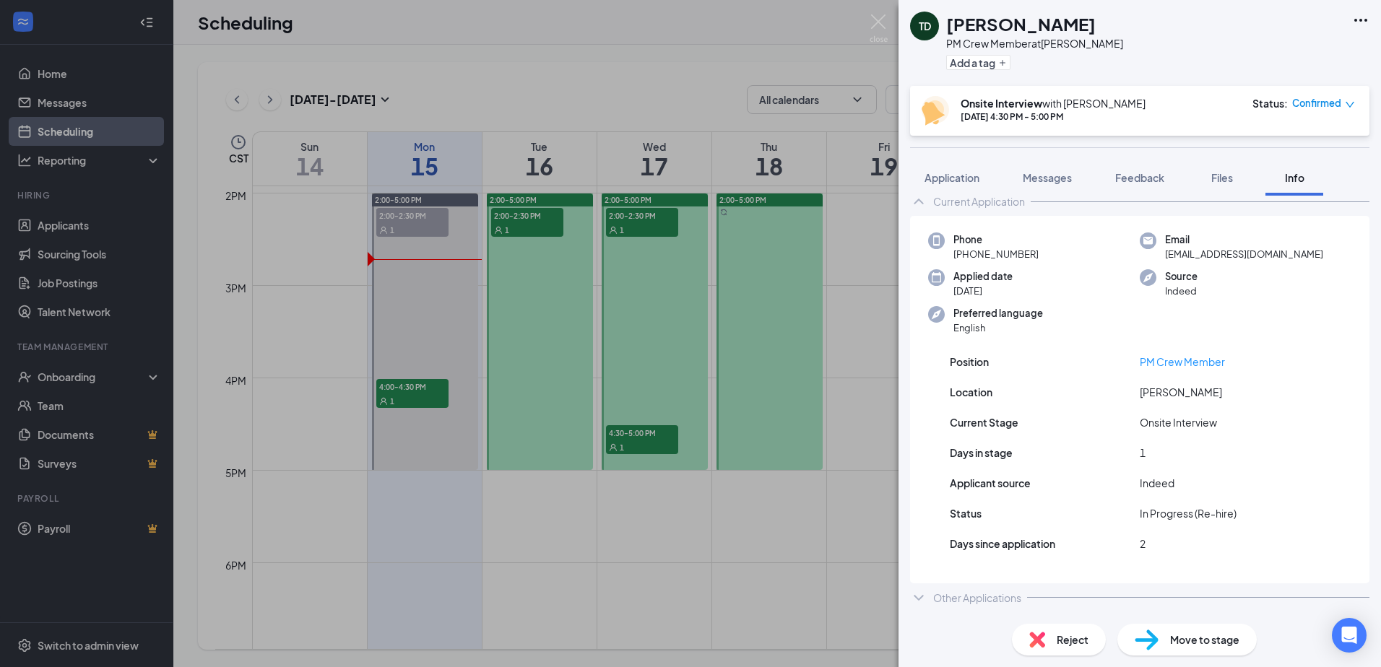
click at [968, 594] on div "Other Applications" at bounding box center [977, 598] width 88 height 14
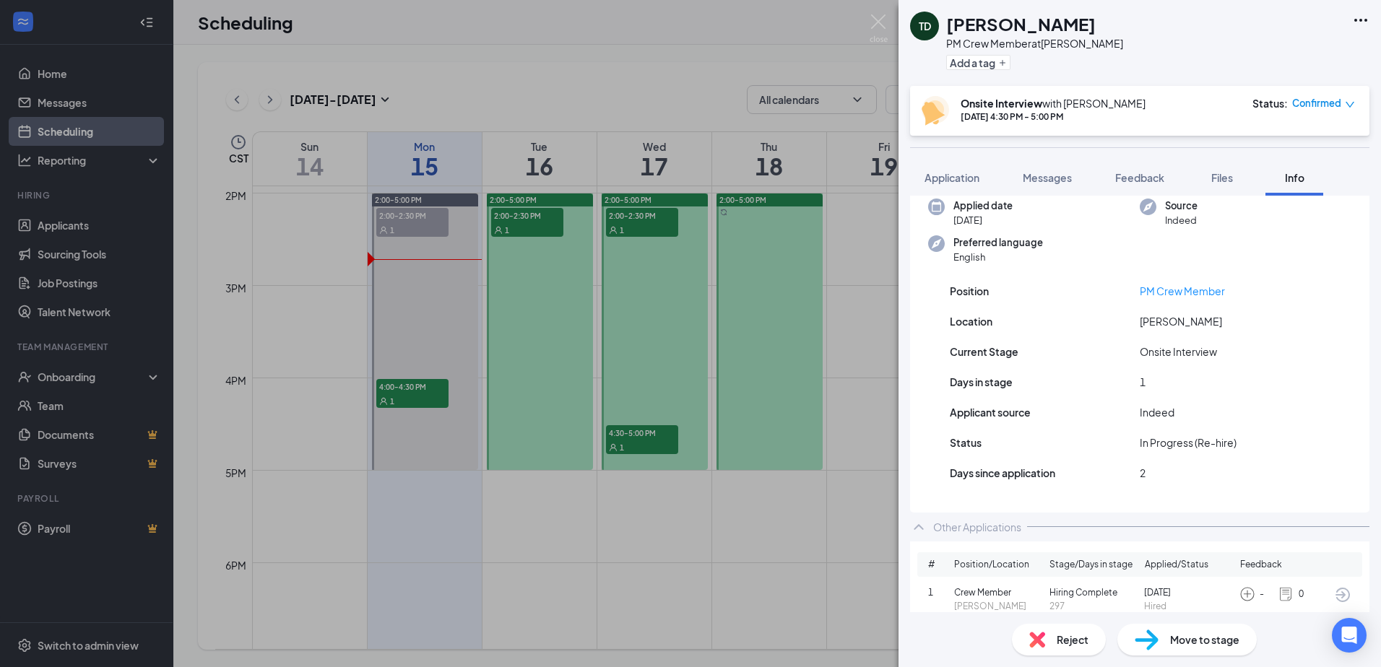
scroll to position [106, 0]
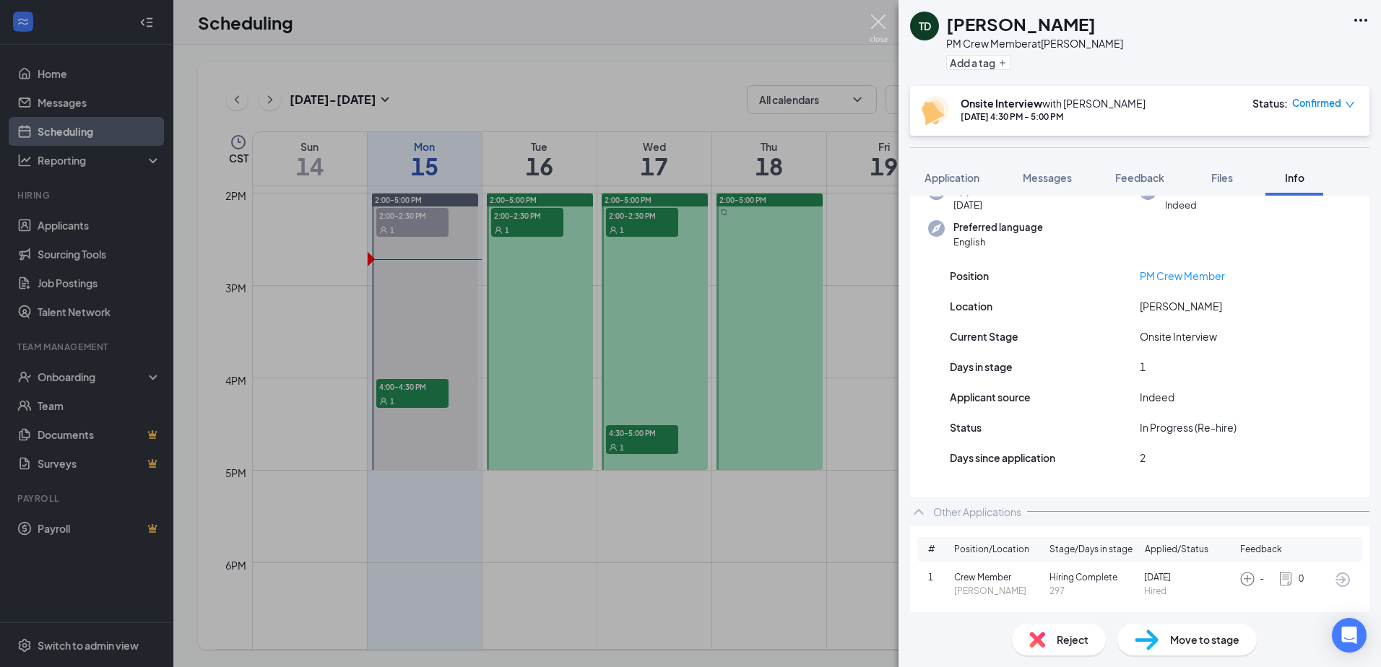
click at [882, 25] on img at bounding box center [878, 28] width 18 height 28
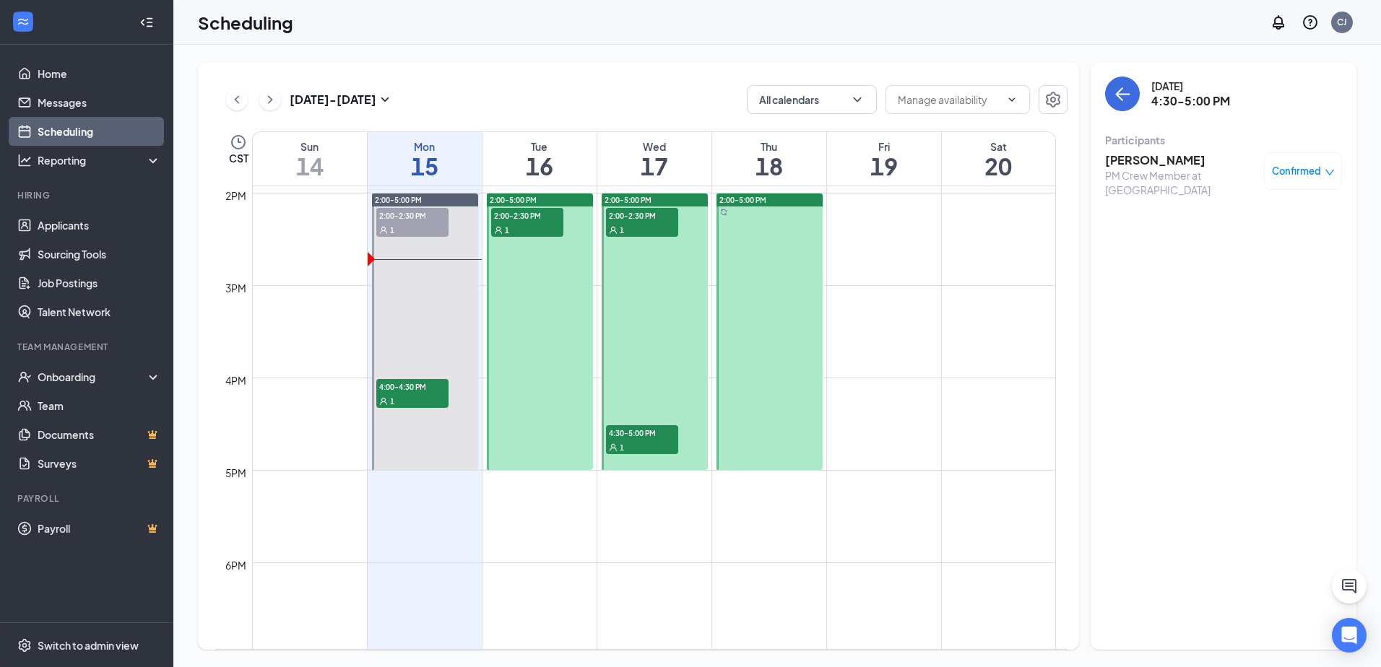
click at [617, 220] on span "2:00-2:30 PM" at bounding box center [642, 215] width 72 height 14
click at [518, 208] on span "2:00-2:30 PM" at bounding box center [527, 215] width 72 height 14
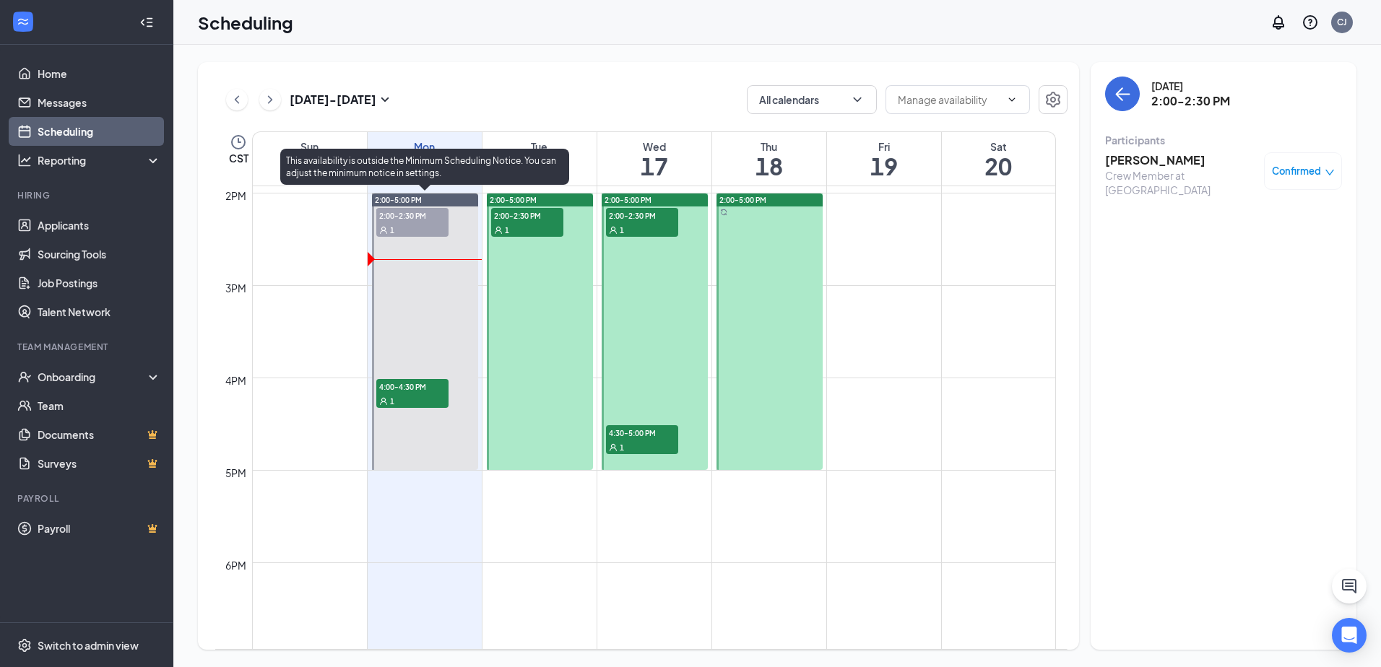
drag, startPoint x: 419, startPoint y: 397, endPoint x: 422, endPoint y: 388, distance: 9.8
click at [420, 397] on div "1" at bounding box center [412, 401] width 72 height 14
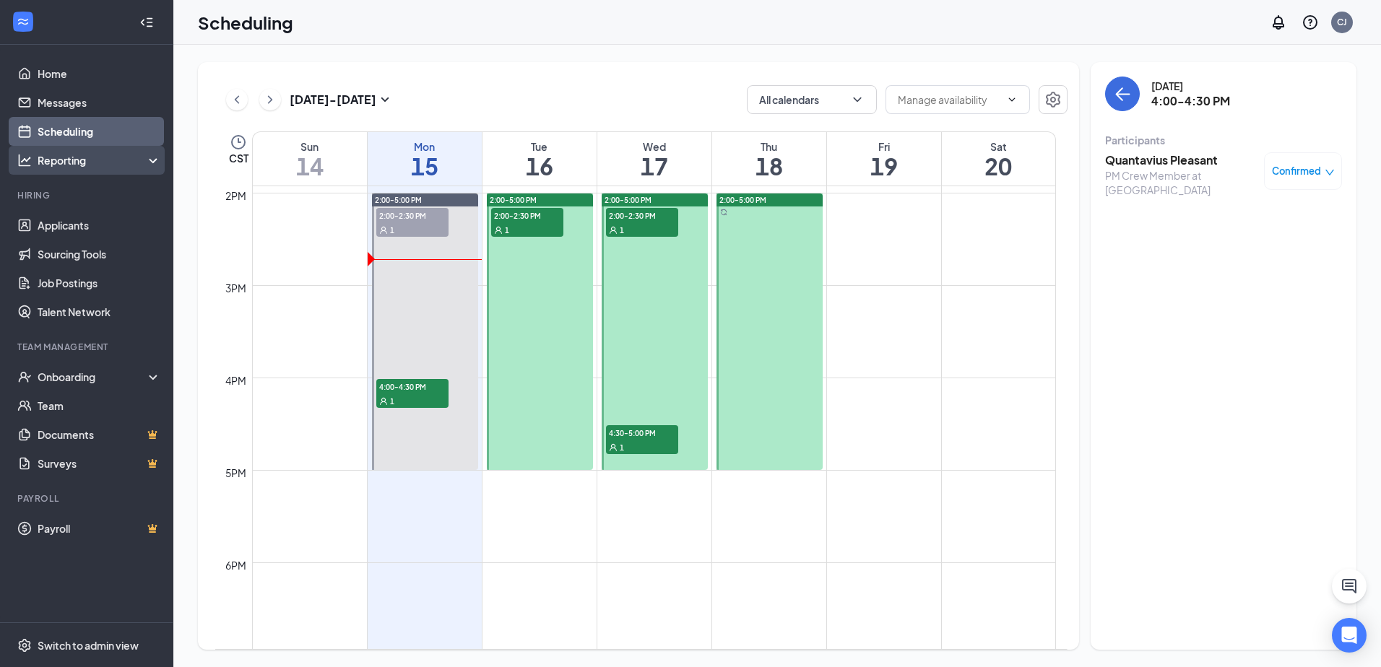
click at [73, 147] on div "Reporting" at bounding box center [86, 160] width 173 height 29
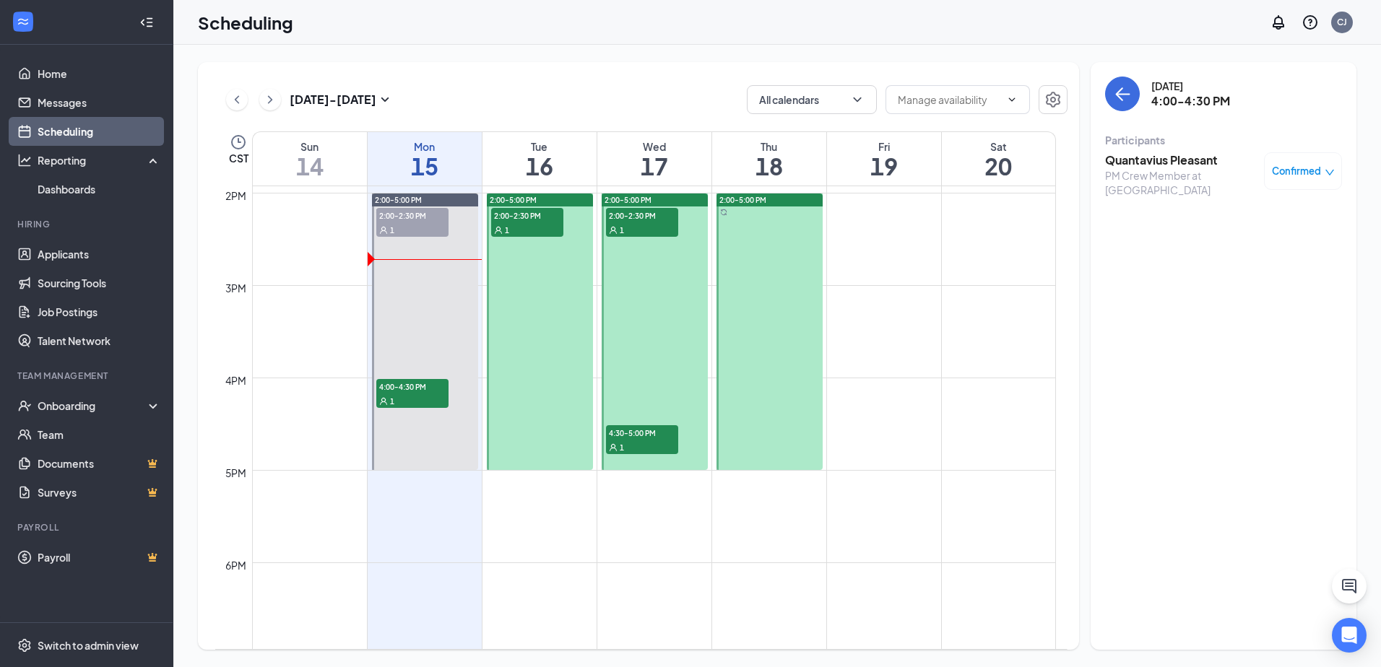
click at [71, 132] on link "Scheduling" at bounding box center [99, 131] width 123 height 29
